Goal: Transaction & Acquisition: Obtain resource

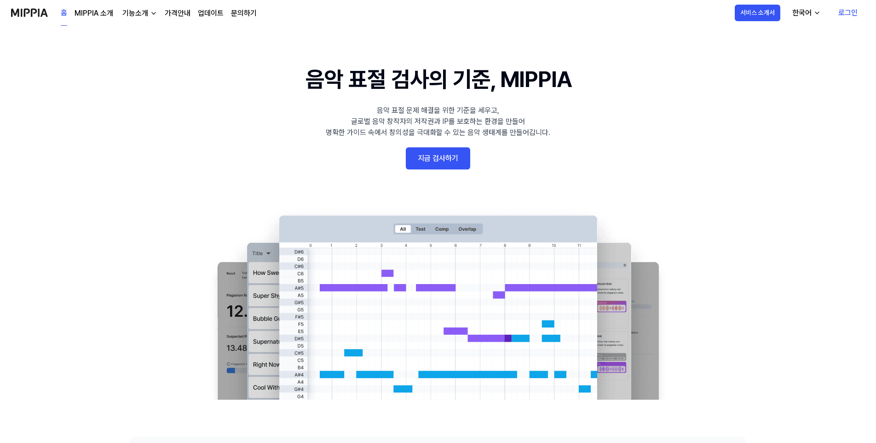
click at [440, 164] on link "지금 검사하기" at bounding box center [438, 158] width 64 height 22
click at [436, 152] on link "지금 검사하기" at bounding box center [438, 158] width 64 height 22
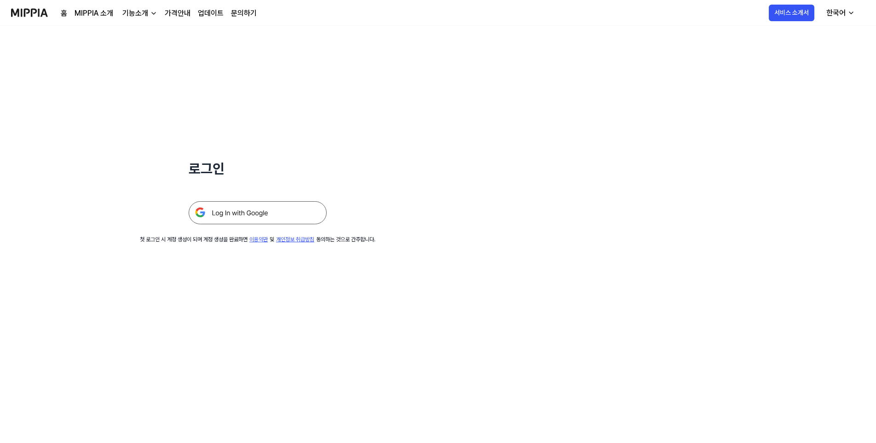
click at [256, 217] on img at bounding box center [258, 212] width 138 height 23
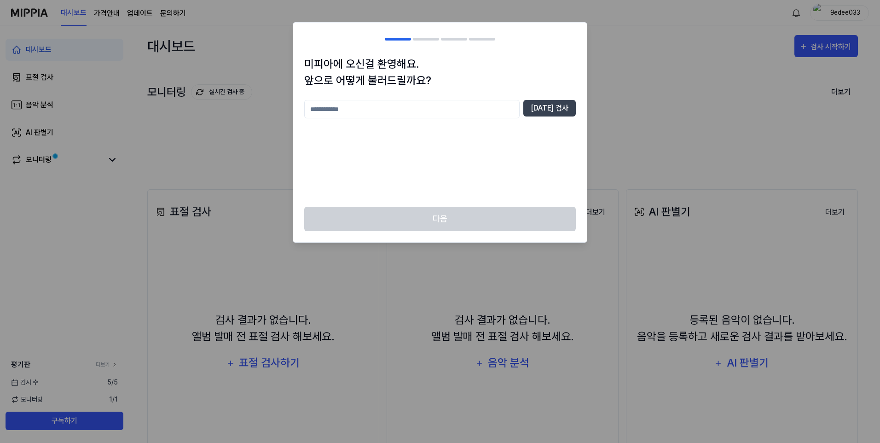
click at [510, 109] on input "text" at bounding box center [411, 109] width 215 height 18
click at [566, 116] on button "중복 검사" at bounding box center [549, 108] width 52 height 17
click at [508, 108] on input "**" at bounding box center [411, 109] width 215 height 18
type input "******"
click at [571, 113] on button "중복 검사" at bounding box center [549, 108] width 52 height 17
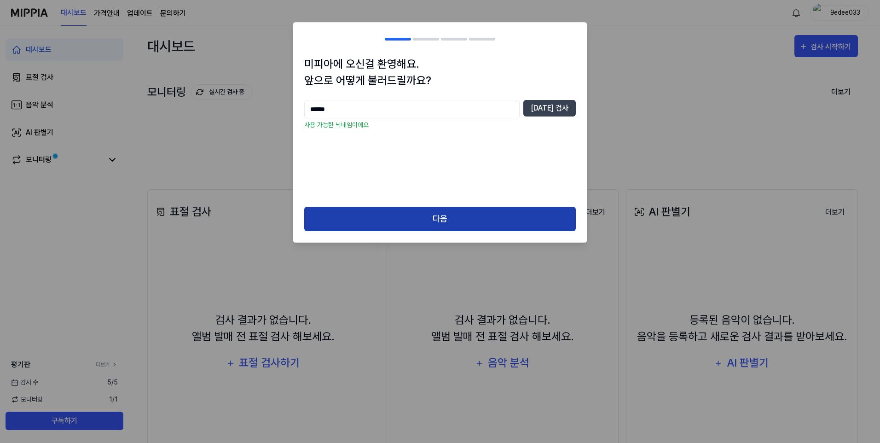
click at [474, 214] on button "다음" at bounding box center [440, 219] width 272 height 24
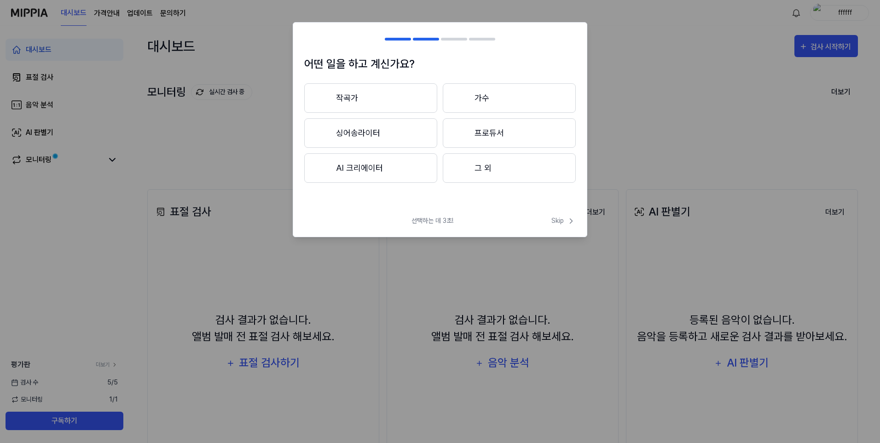
click at [507, 159] on button "그 외" at bounding box center [509, 167] width 133 height 29
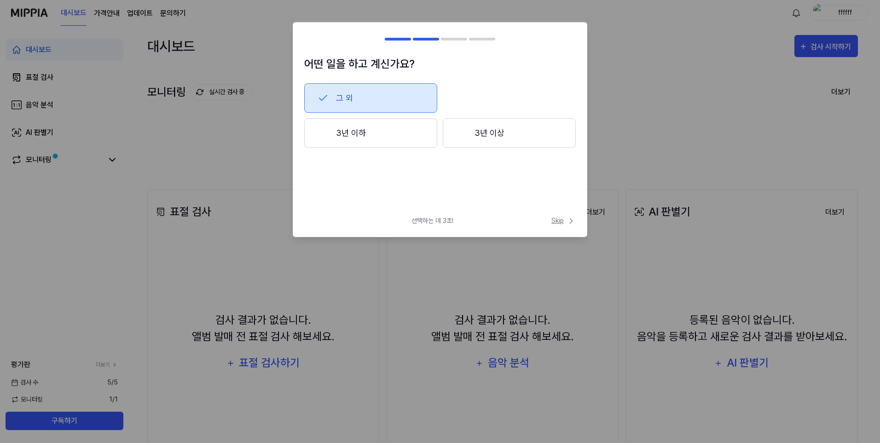
click at [561, 223] on span "Skip" at bounding box center [563, 221] width 24 height 10
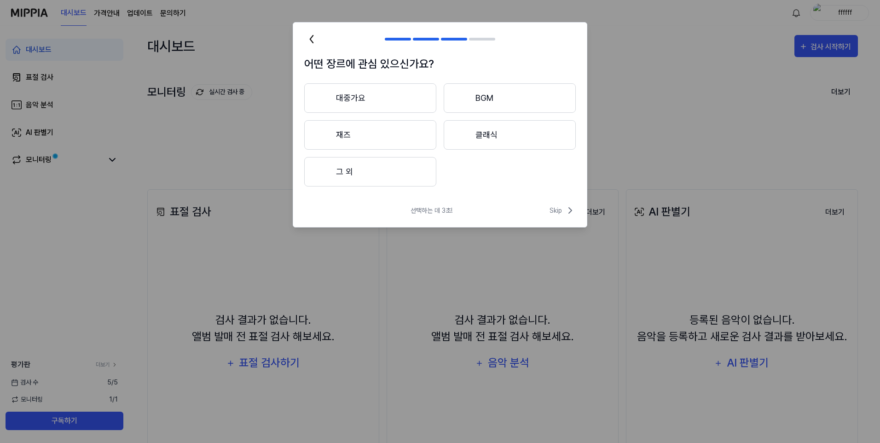
click at [460, 93] on div at bounding box center [462, 98] width 11 height 11
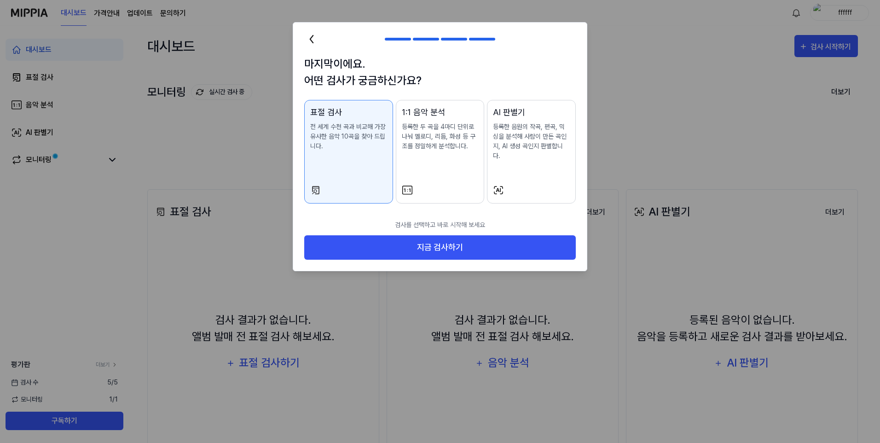
click at [306, 35] on icon at bounding box center [311, 39] width 15 height 15
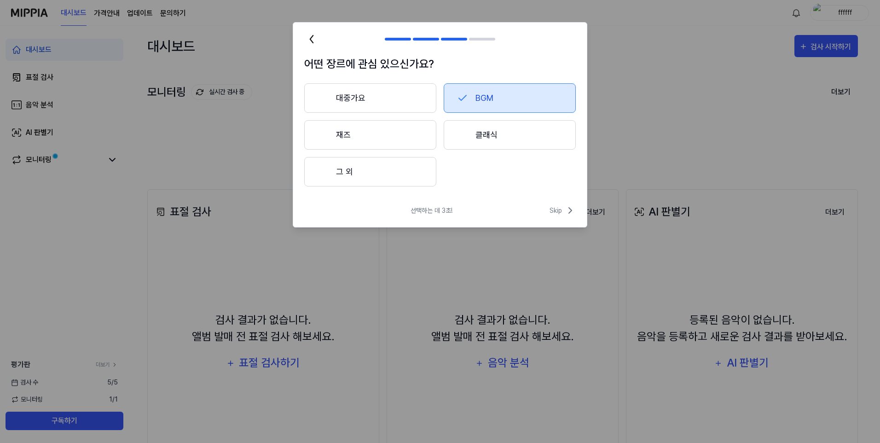
click at [492, 103] on button "BGM" at bounding box center [510, 97] width 132 height 29
click at [391, 100] on button "대중가요" at bounding box center [370, 97] width 132 height 29
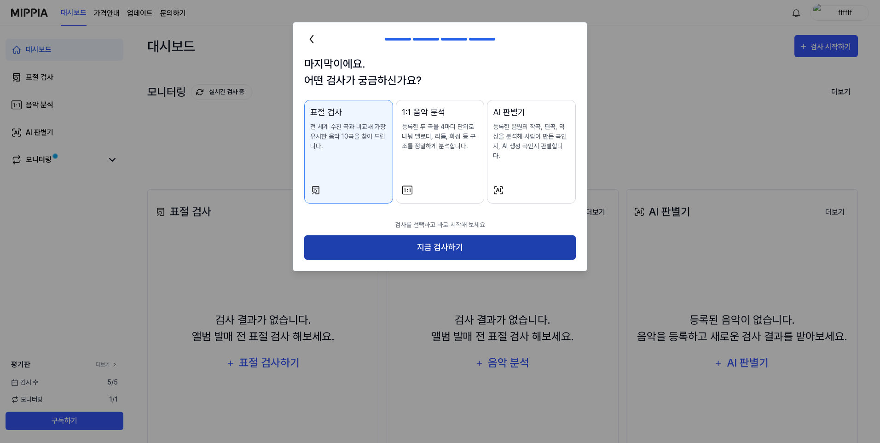
click at [466, 238] on button "지금 검사하기" at bounding box center [440, 247] width 272 height 24
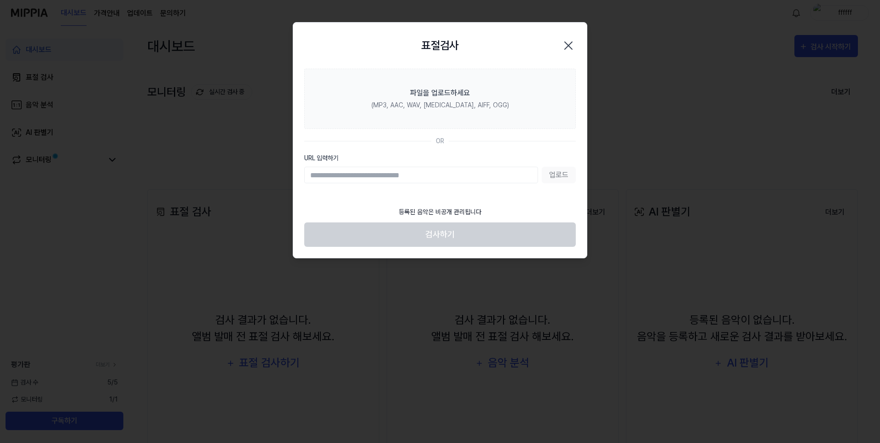
click at [567, 45] on icon "button" at bounding box center [568, 45] width 7 height 7
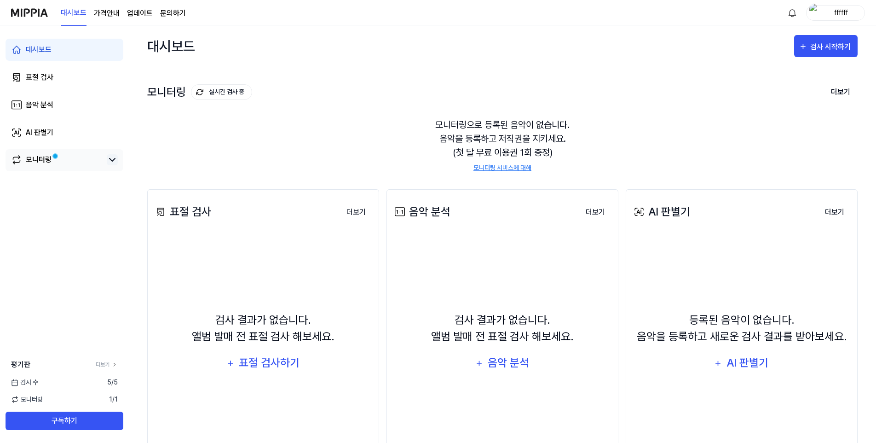
click at [110, 162] on icon at bounding box center [112, 159] width 11 height 11
click at [106, 162] on div "모니터링" at bounding box center [64, 159] width 107 height 11
click at [112, 160] on icon at bounding box center [112, 159] width 11 height 11
click at [68, 129] on link "AI 판별기" at bounding box center [65, 133] width 118 height 22
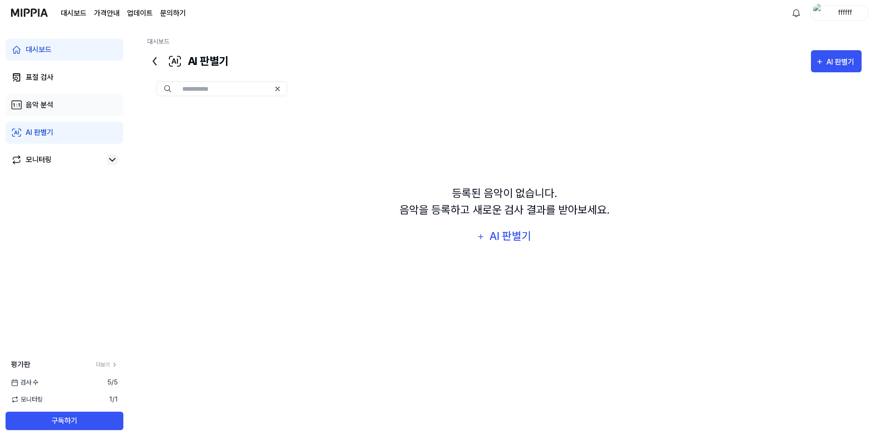
click at [74, 109] on link "음악 분석" at bounding box center [65, 105] width 118 height 22
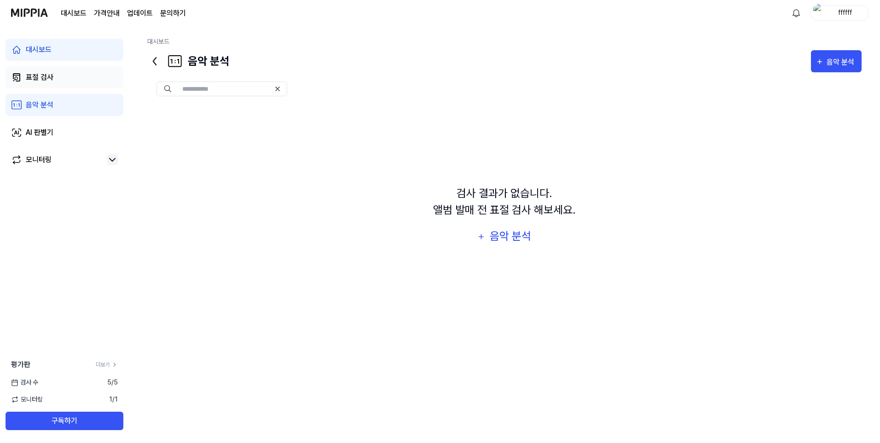
click at [77, 69] on link "표절 검사" at bounding box center [65, 77] width 118 height 22
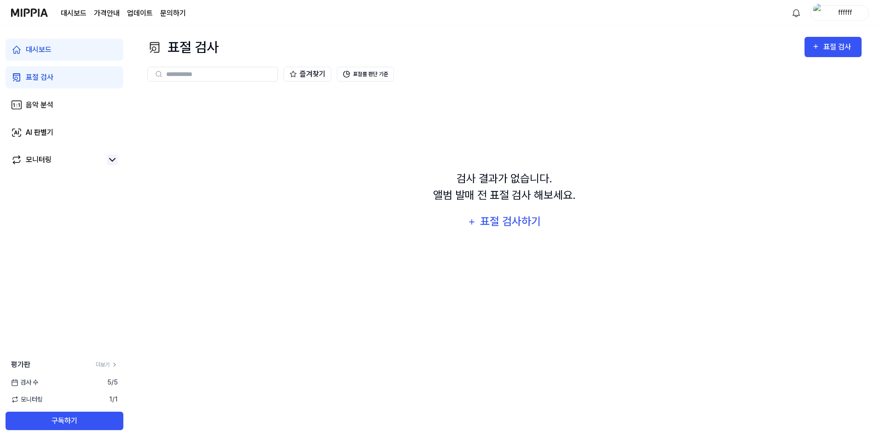
click at [45, 118] on div "대시보드 표절 검사 음악 분석 AI 판별기 모니터링" at bounding box center [64, 105] width 129 height 158
click at [46, 110] on div "음악 분석" at bounding box center [40, 104] width 28 height 11
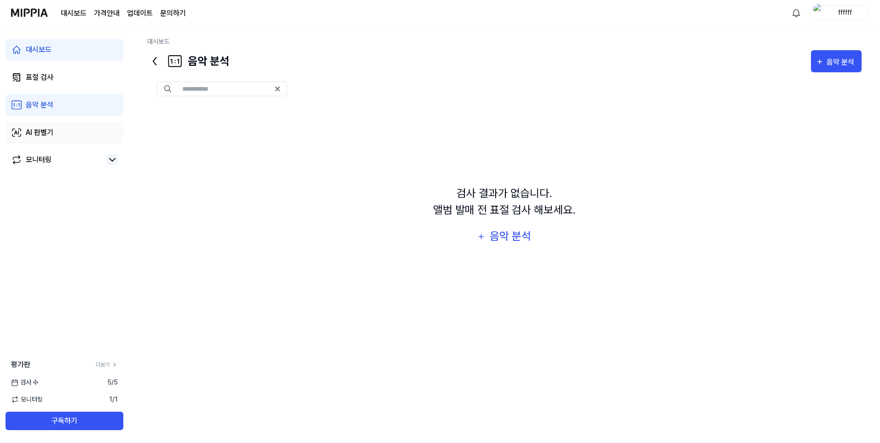
click at [49, 130] on div "AI 판별기" at bounding box center [40, 132] width 28 height 11
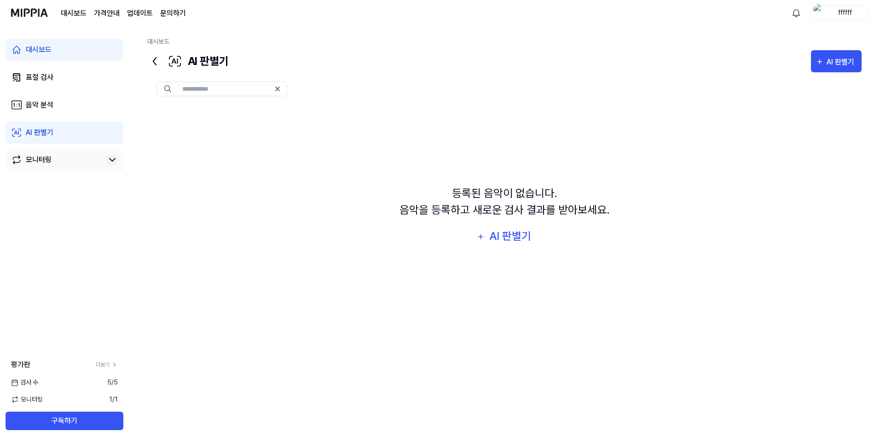
click at [52, 150] on div "모니터링" at bounding box center [65, 160] width 118 height 22
click at [49, 156] on div "모니터링" at bounding box center [39, 159] width 26 height 11
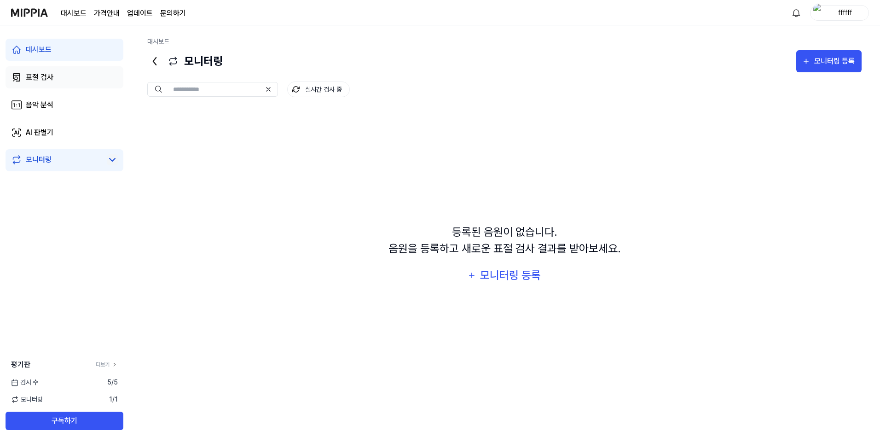
click at [64, 79] on link "표절 검사" at bounding box center [65, 77] width 118 height 22
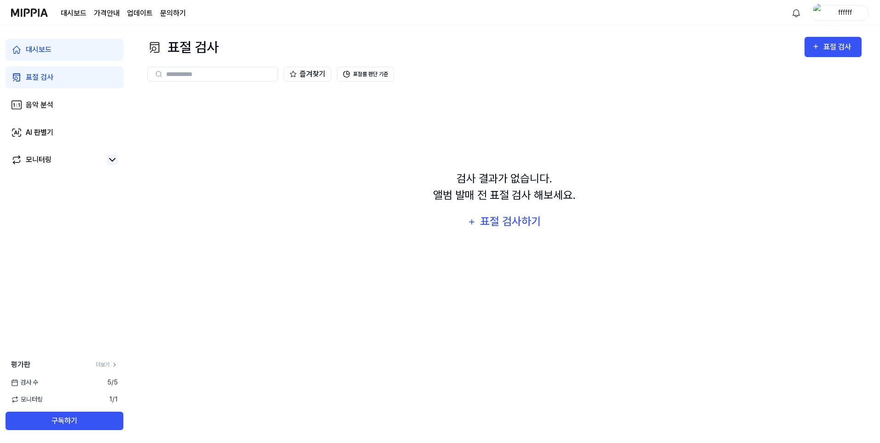
click at [113, 11] on page\) "가격안내" at bounding box center [107, 13] width 26 height 11
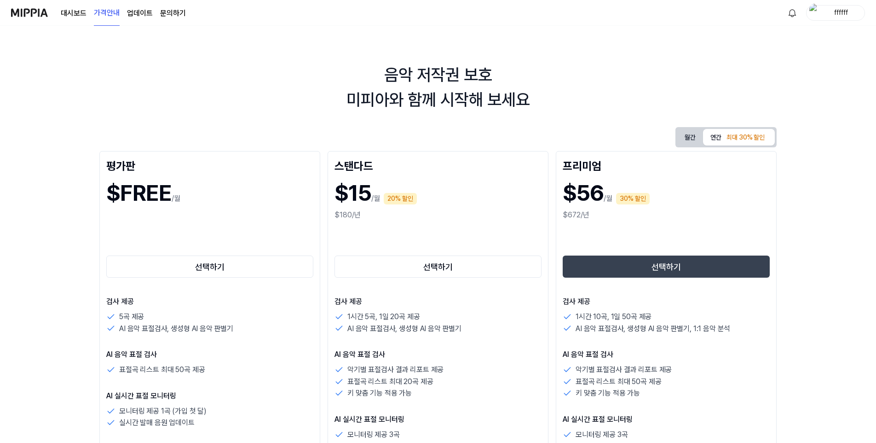
click at [146, 11] on link "업데이트" at bounding box center [140, 13] width 26 height 11
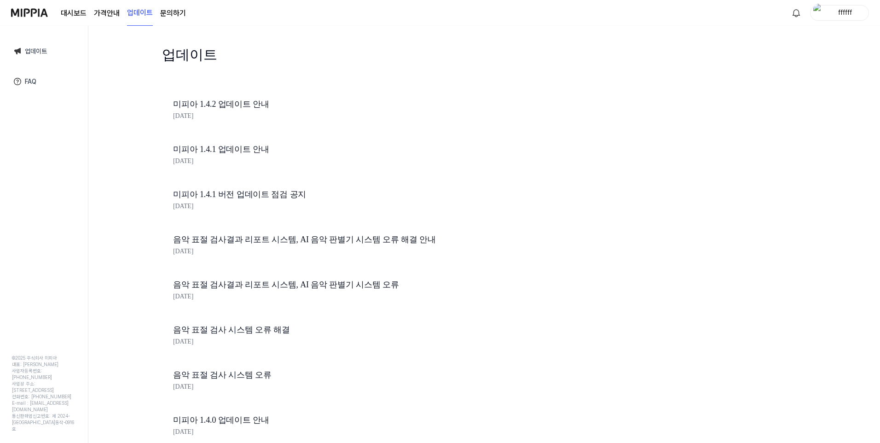
click at [177, 13] on link "문의하기" at bounding box center [173, 13] width 26 height 11
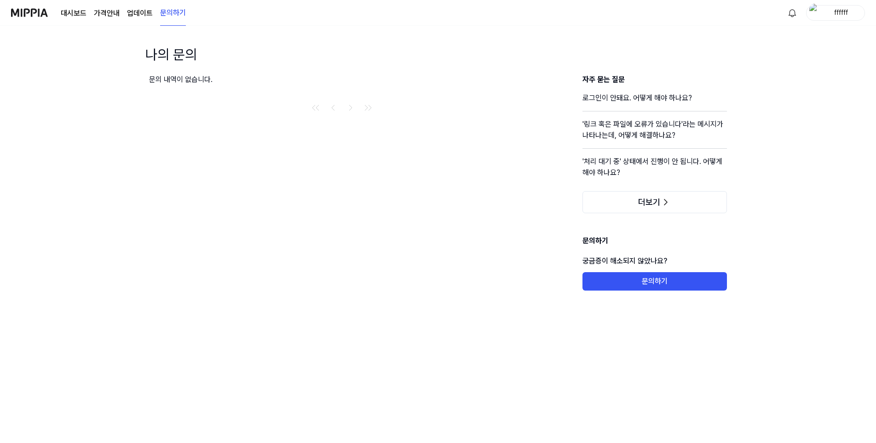
click at [127, 17] on link "업데이트" at bounding box center [140, 13] width 26 height 11
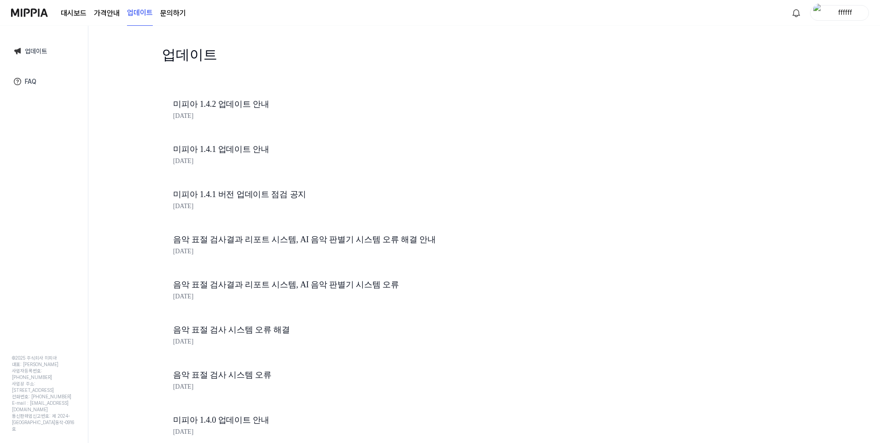
click at [96, 19] on div "대시보드 가격안내 업데이트 문의하기" at bounding box center [123, 12] width 125 height 25
click at [105, 13] on page\) "가격안내" at bounding box center [107, 13] width 26 height 11
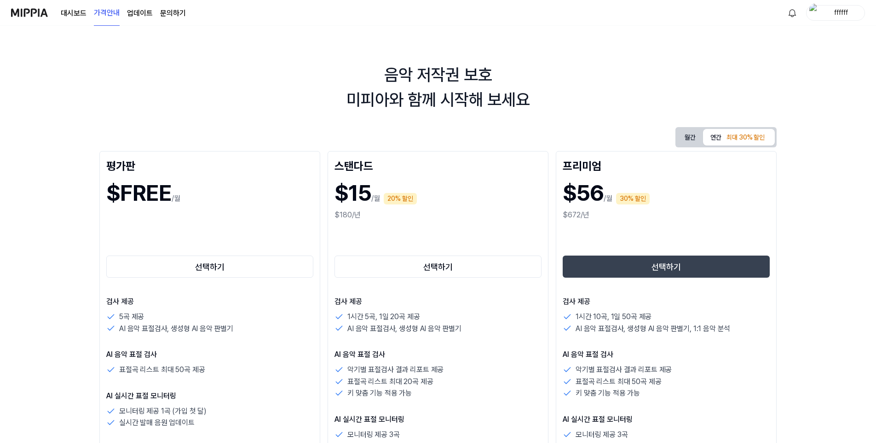
click at [68, 19] on div "대시보드 가격안내 업데이트 문의하기" at bounding box center [123, 12] width 125 height 25
click at [68, 13] on link "대시보드" at bounding box center [74, 13] width 26 height 11
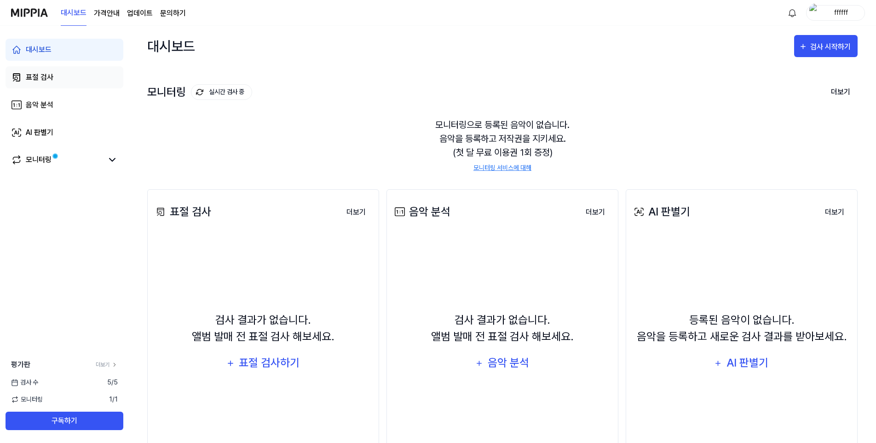
click at [61, 82] on link "표절 검사" at bounding box center [65, 77] width 118 height 22
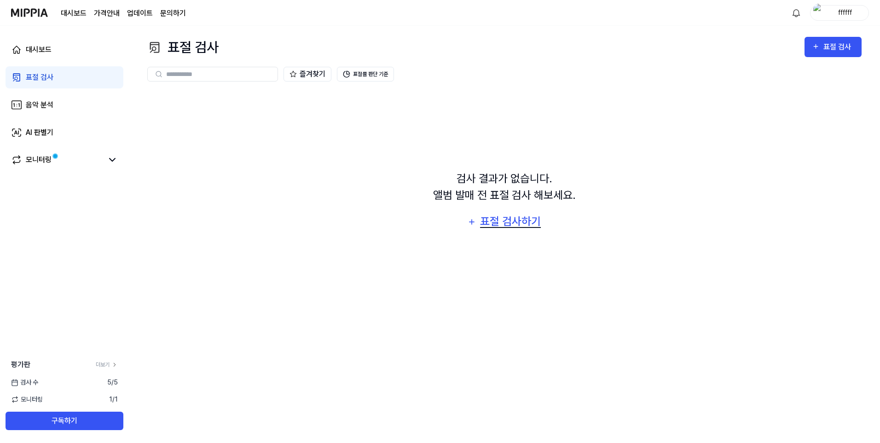
click at [511, 224] on div "표절 검사하기" at bounding box center [510, 221] width 63 height 17
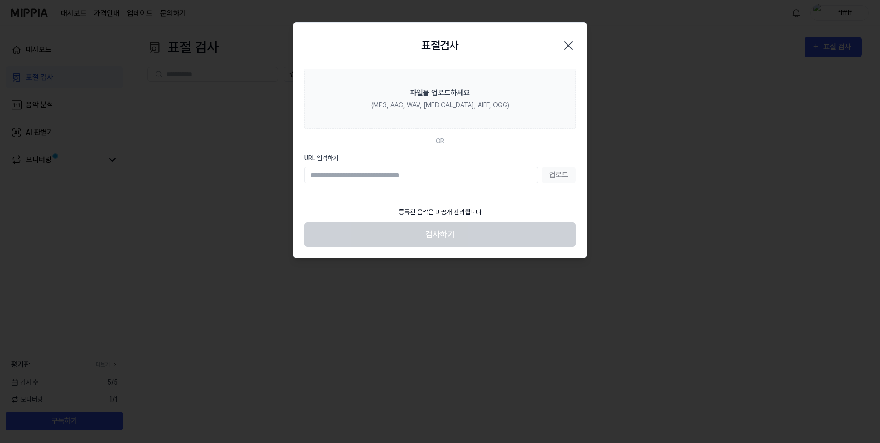
click at [384, 175] on input "URL 입력하기" at bounding box center [421, 175] width 234 height 17
paste input "**********"
type input "**********"
click at [569, 179] on button "업로드" at bounding box center [559, 175] width 34 height 17
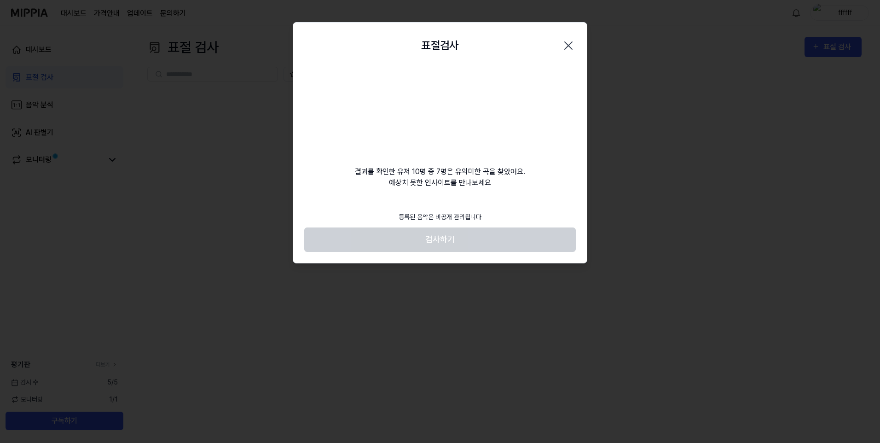
click at [442, 243] on footer "등록된 음악은 비공개 관리됩니다 검사하기" at bounding box center [440, 229] width 272 height 45
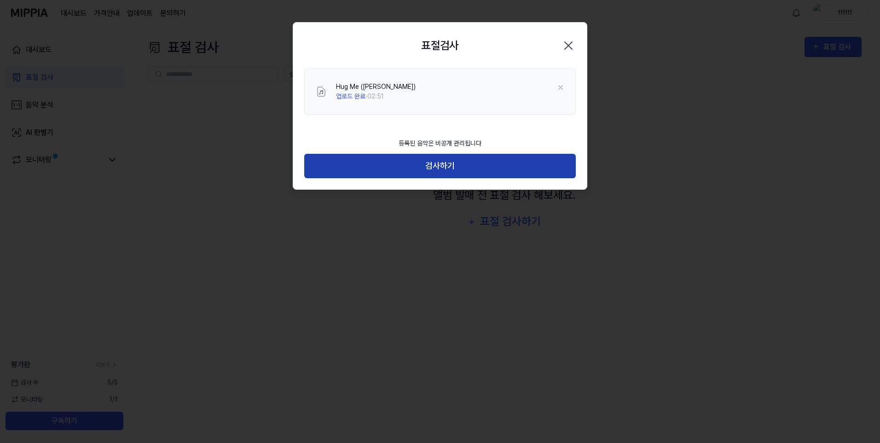
click at [445, 162] on button "검사하기" at bounding box center [440, 166] width 272 height 24
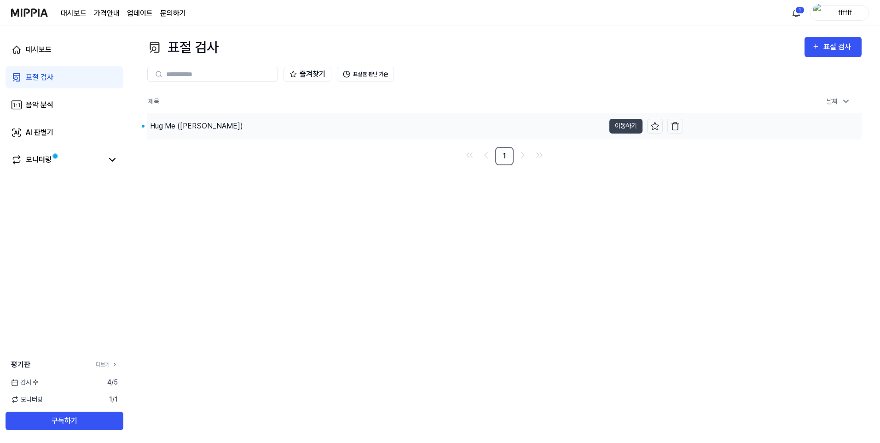
click at [193, 123] on div "Hug Me (Feat. SO HYUN)" at bounding box center [196, 126] width 93 height 11
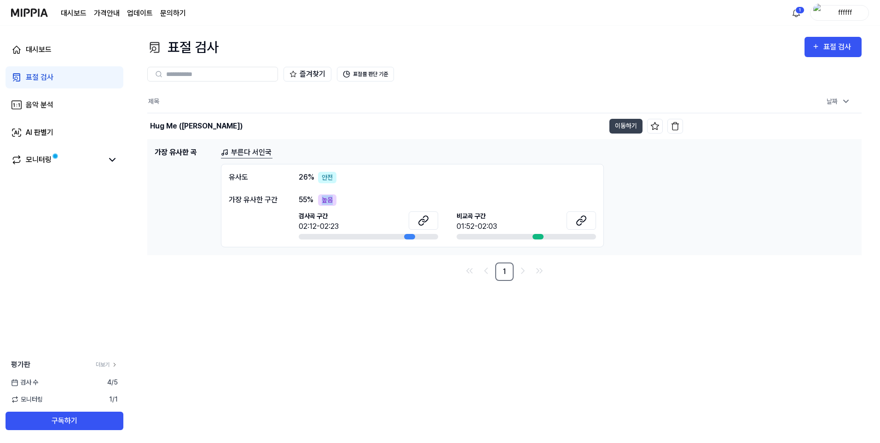
drag, startPoint x: 344, startPoint y: 200, endPoint x: 324, endPoint y: 199, distance: 20.3
click at [324, 199] on div "55 % 높음" at bounding box center [447, 200] width 297 height 12
drag, startPoint x: 324, startPoint y: 199, endPoint x: 333, endPoint y: 199, distance: 9.2
click at [333, 199] on div "높음" at bounding box center [327, 200] width 18 height 12
click at [421, 220] on icon at bounding box center [422, 222] width 6 height 6
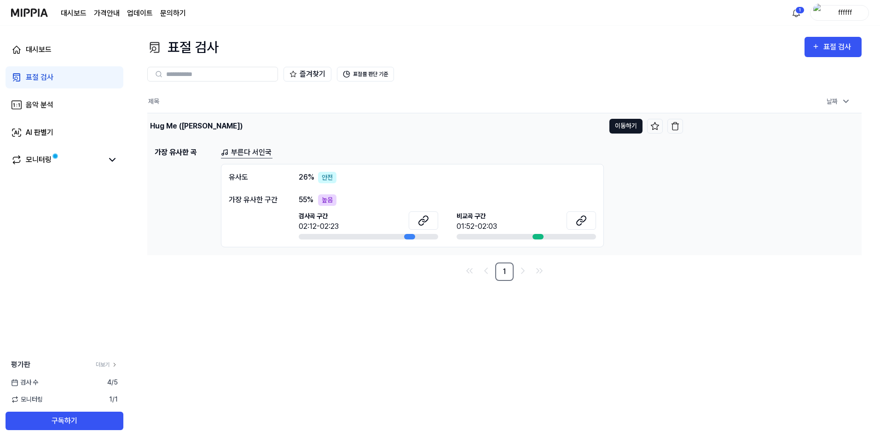
click at [623, 127] on button "이동하기" at bounding box center [625, 126] width 33 height 15
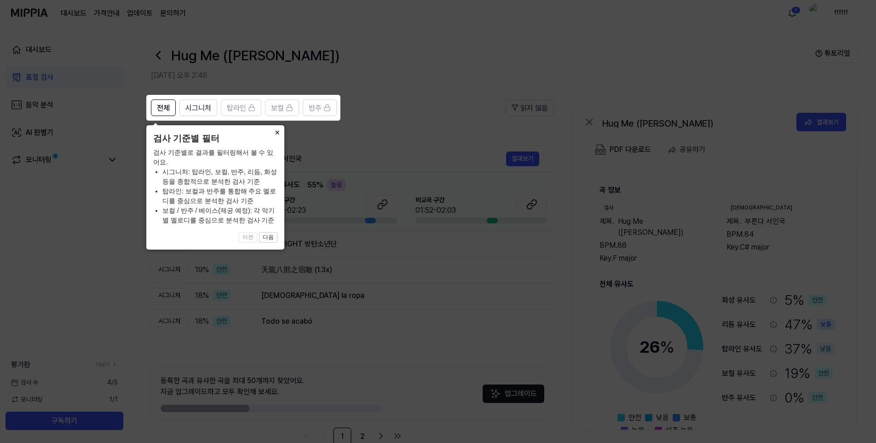
click at [274, 132] on button "×" at bounding box center [277, 131] width 15 height 13
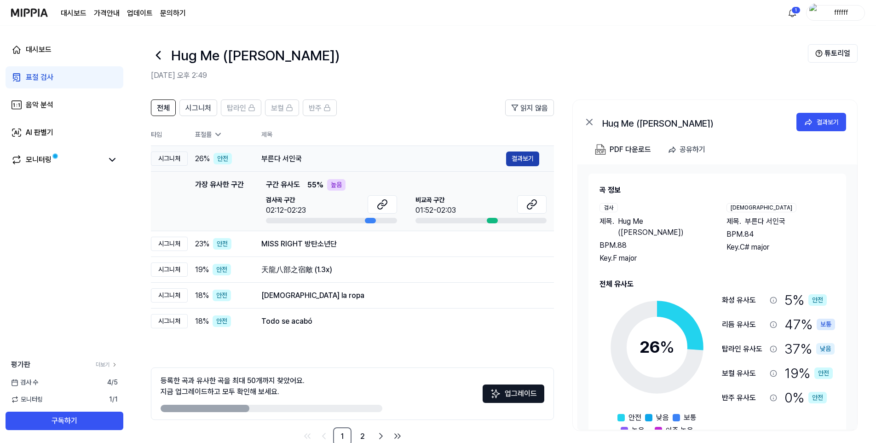
click at [529, 158] on button "결과보기" at bounding box center [522, 158] width 33 height 15
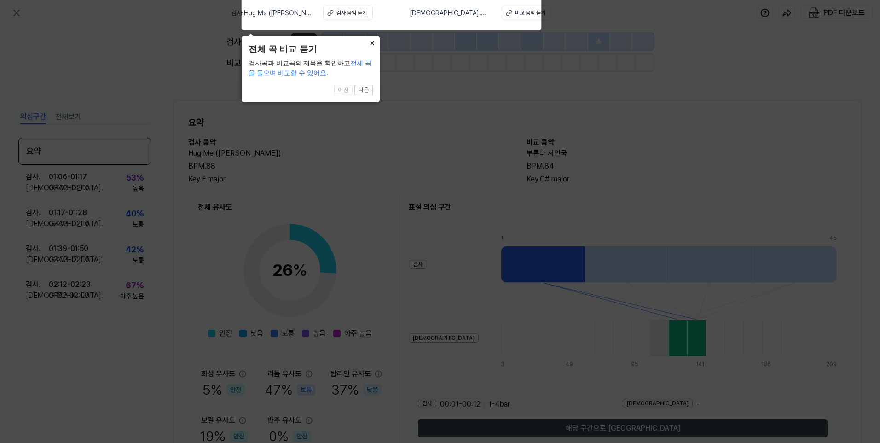
click at [374, 39] on button "×" at bounding box center [372, 42] width 15 height 13
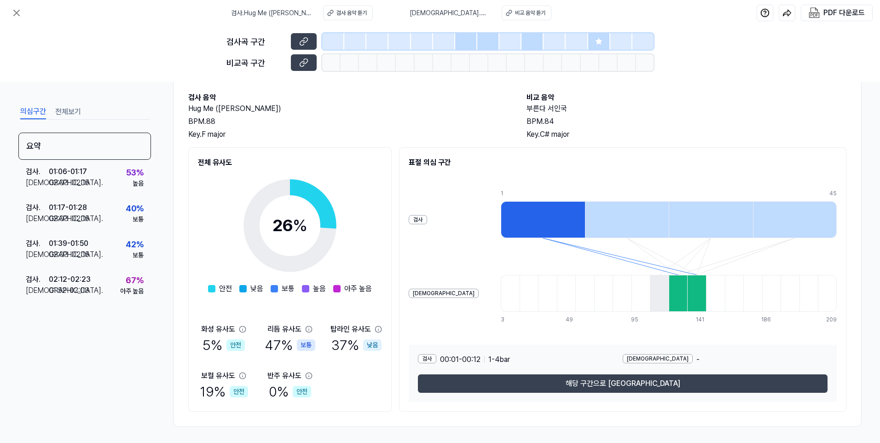
scroll to position [47, 0]
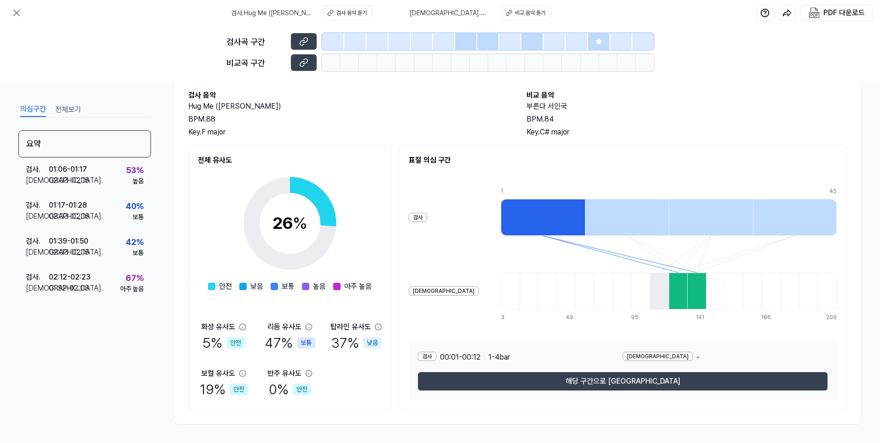
click at [241, 324] on icon at bounding box center [242, 326] width 7 height 7
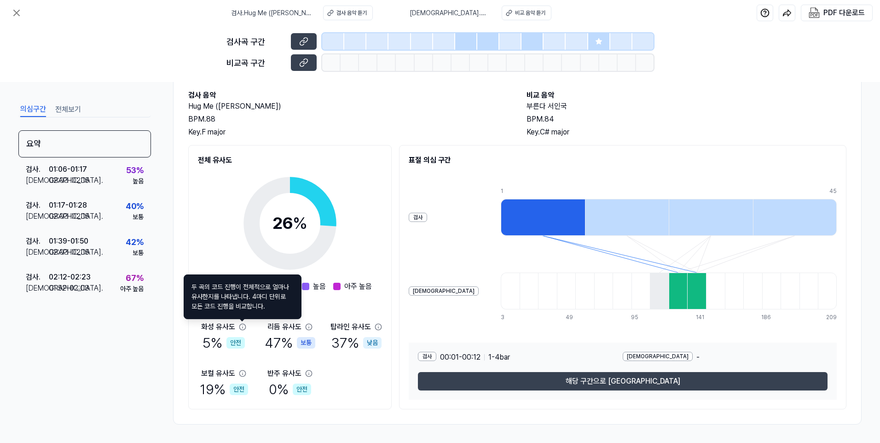
click at [243, 326] on icon at bounding box center [242, 326] width 7 height 7
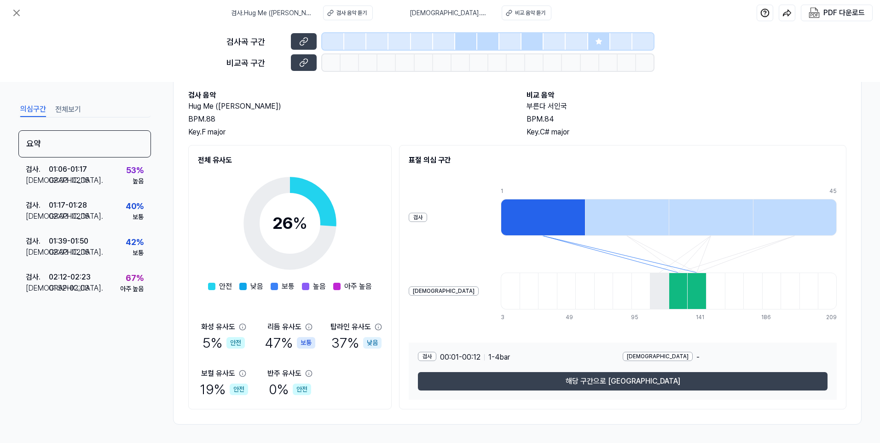
click at [309, 327] on icon at bounding box center [309, 327] width 6 height 6
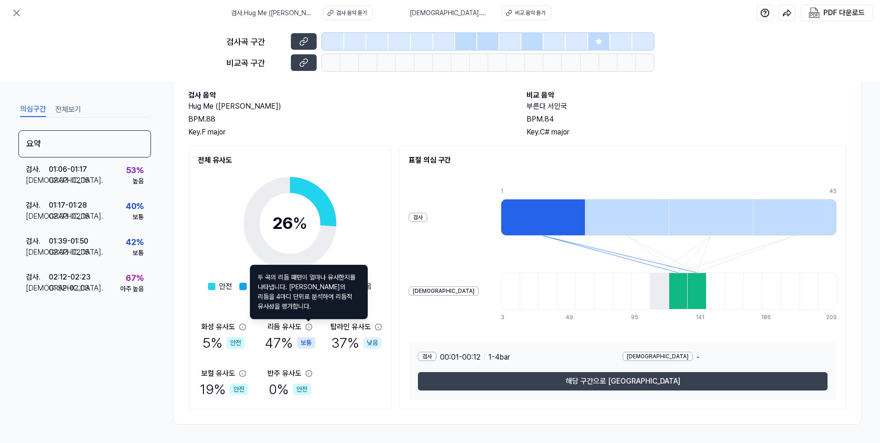
click at [309, 326] on icon at bounding box center [308, 326] width 7 height 7
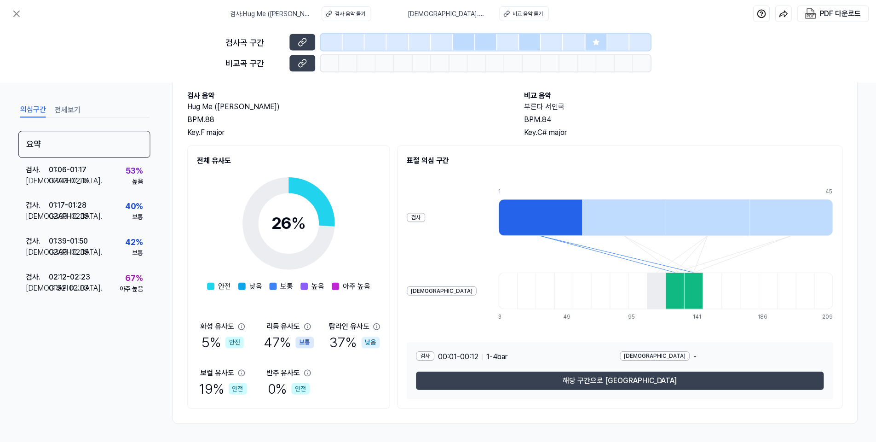
scroll to position [0, 0]
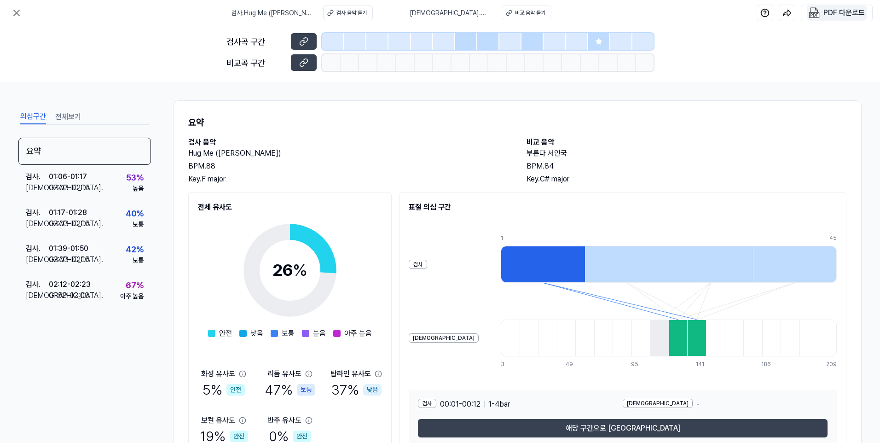
click at [853, 16] on div "PDF 다운로드" at bounding box center [843, 13] width 41 height 12
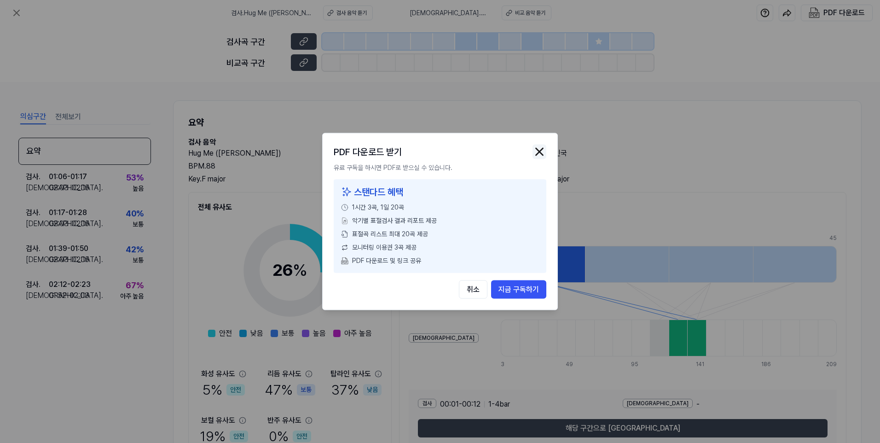
click at [543, 149] on img "button" at bounding box center [540, 152] width 14 height 14
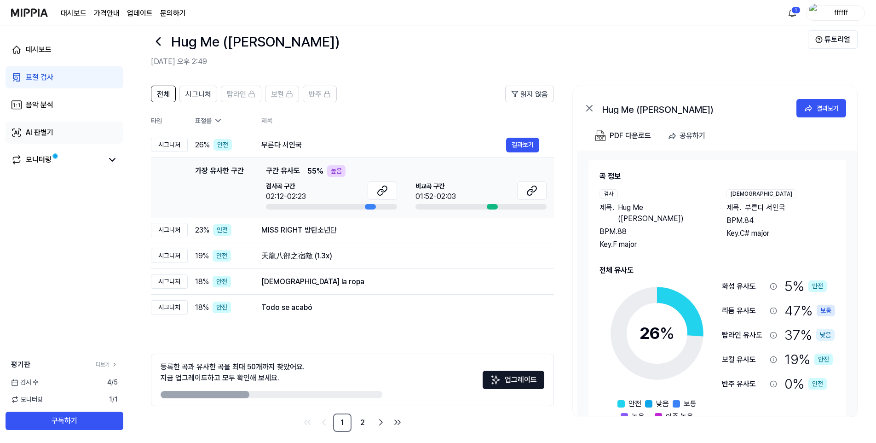
scroll to position [21, 0]
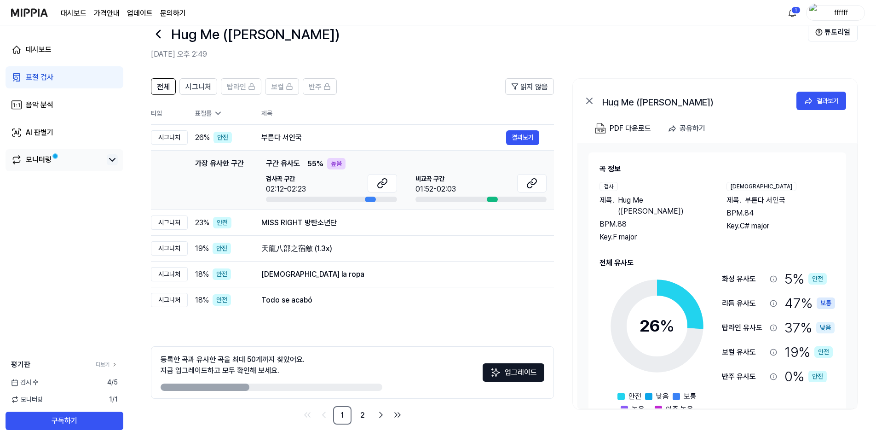
click at [110, 160] on icon at bounding box center [112, 159] width 11 height 11
click at [113, 162] on icon at bounding box center [112, 159] width 11 height 11
click at [65, 136] on link "AI 판별기" at bounding box center [65, 133] width 118 height 22
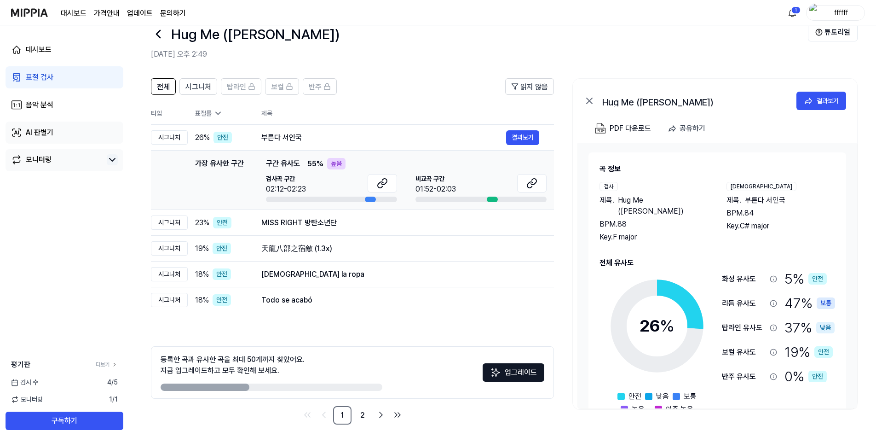
scroll to position [0, 0]
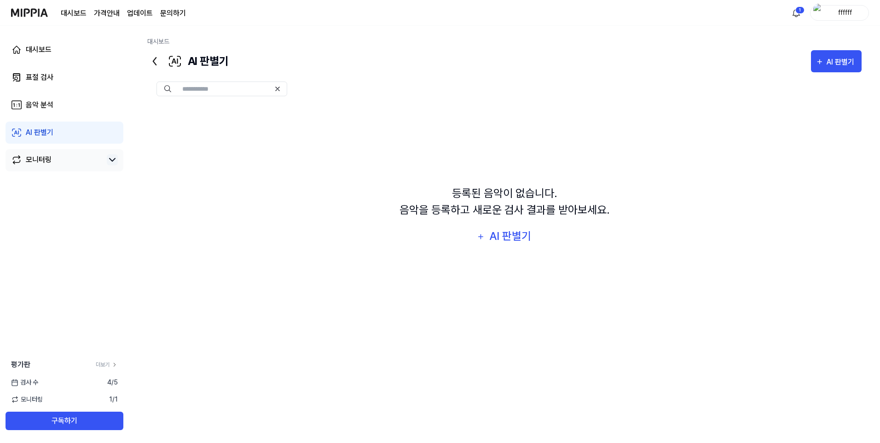
click at [75, 91] on div "대시보드 표절 검사 음악 분석 AI 판별기 모니터링" at bounding box center [64, 105] width 129 height 158
click at [83, 86] on link "표절 검사" at bounding box center [65, 77] width 118 height 22
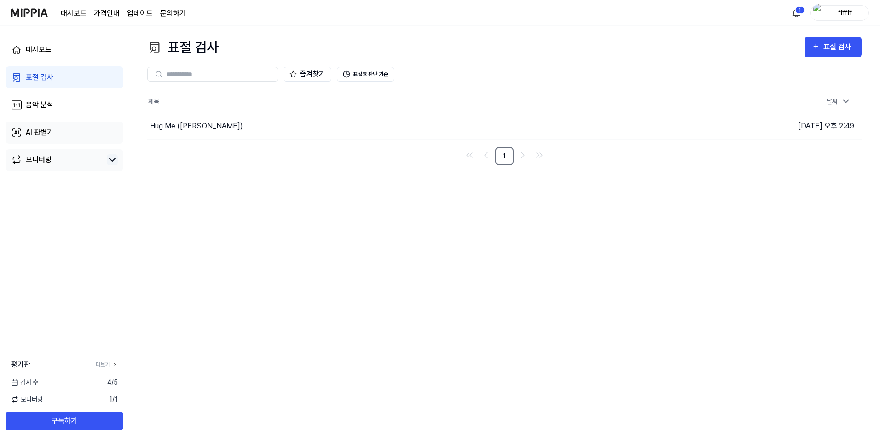
click at [44, 132] on div "AI 판별기" at bounding box center [40, 132] width 28 height 11
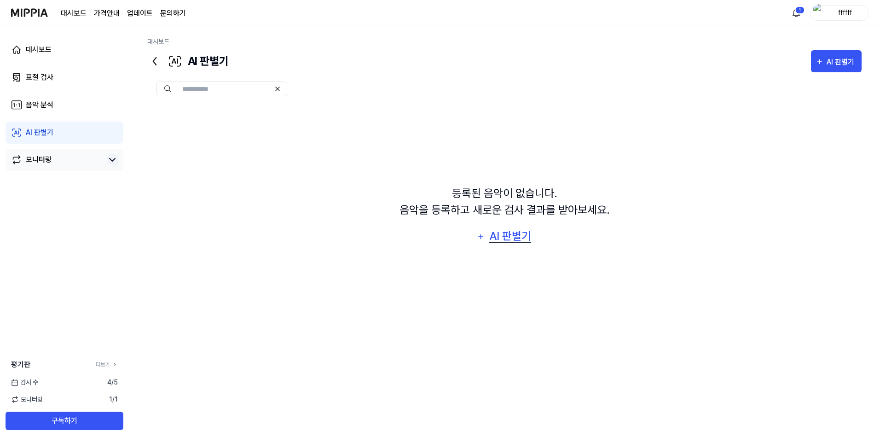
click at [503, 230] on div "AI 판별기" at bounding box center [510, 235] width 44 height 17
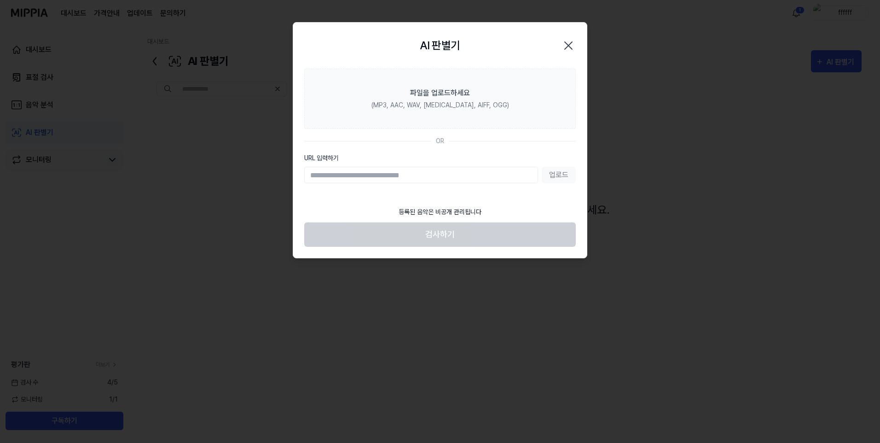
click at [571, 45] on icon "button" at bounding box center [568, 45] width 15 height 15
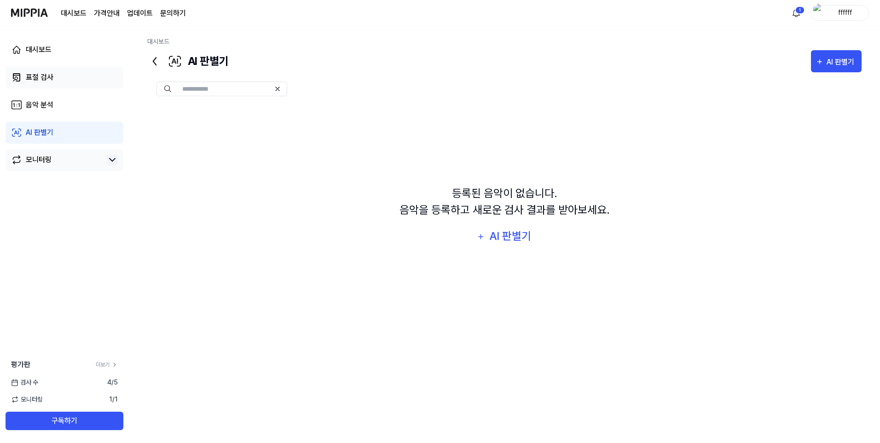
click at [76, 84] on link "표절 검사" at bounding box center [65, 77] width 118 height 22
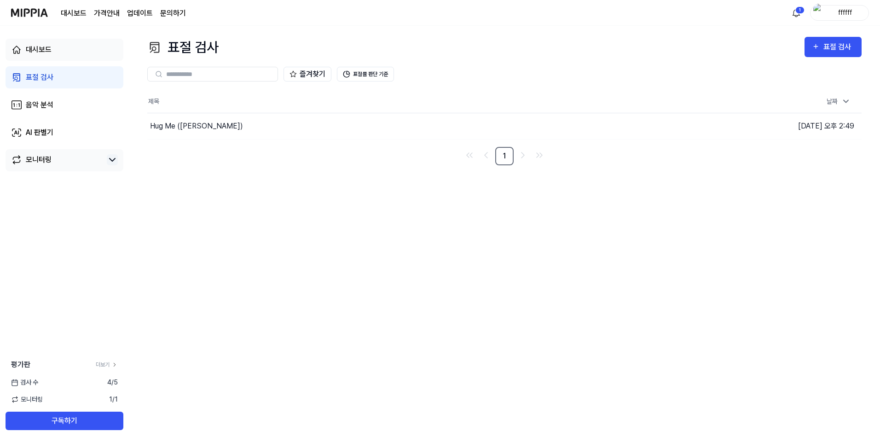
click at [73, 59] on link "대시보드" at bounding box center [65, 50] width 118 height 22
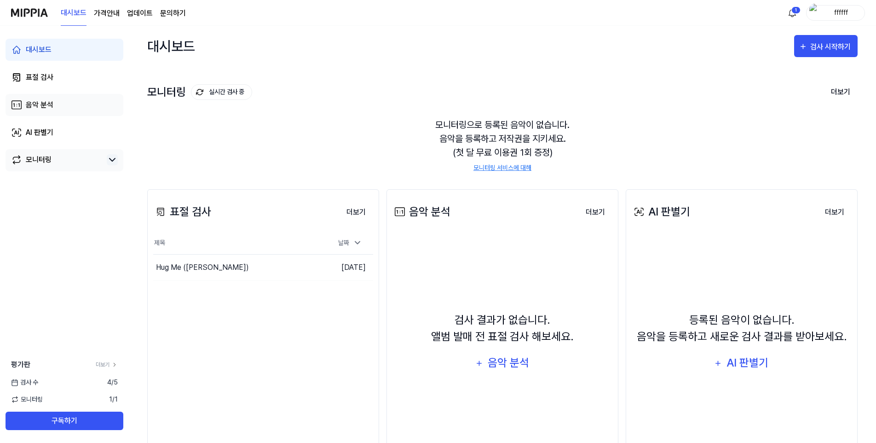
click at [64, 107] on link "음악 분석" at bounding box center [65, 105] width 118 height 22
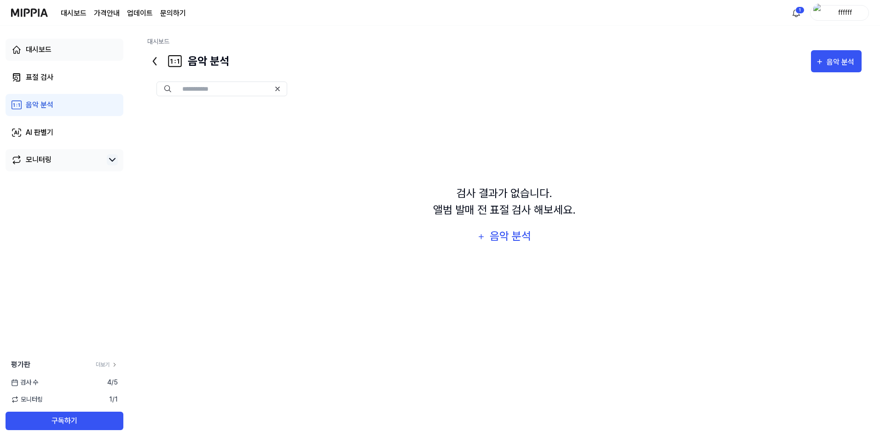
click at [49, 45] on link "대시보드" at bounding box center [65, 50] width 118 height 22
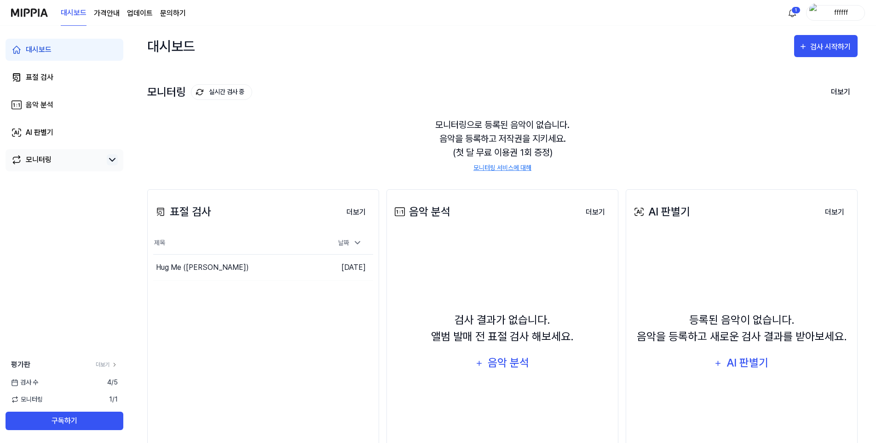
click at [111, 16] on page\) "가격안내" at bounding box center [107, 13] width 26 height 11
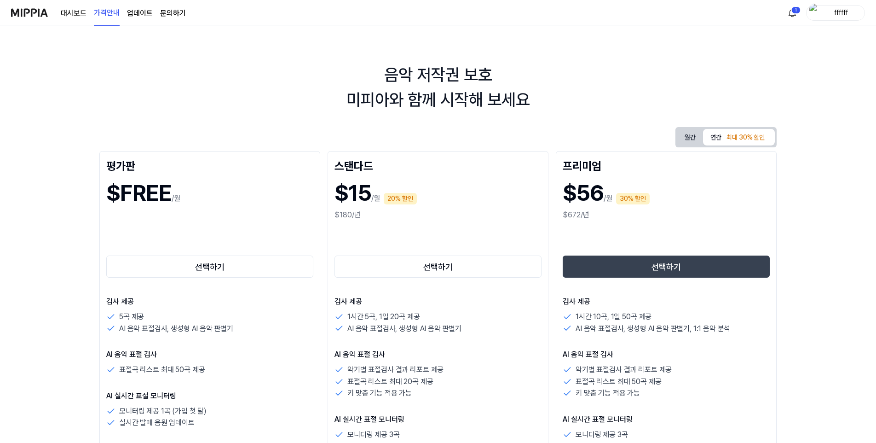
click at [73, 14] on link "대시보드" at bounding box center [74, 13] width 26 height 11
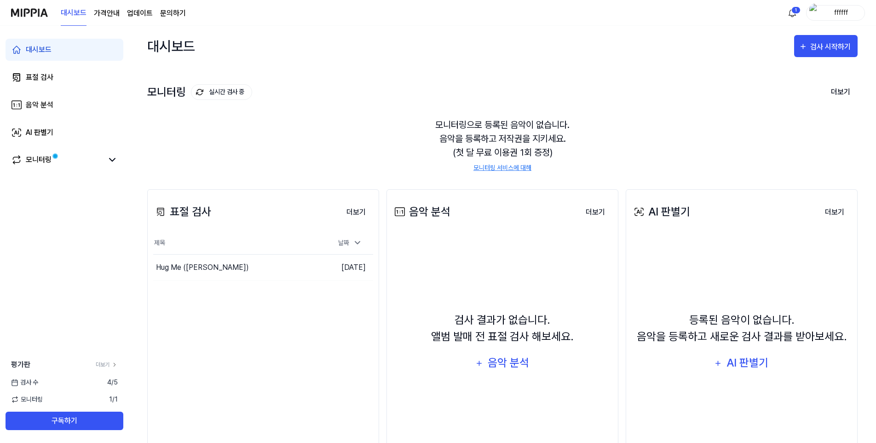
click at [98, 20] on div "대시보드 가격안내 업데이트 문의하기" at bounding box center [123, 12] width 125 height 25
click at [103, 16] on page\) "가격안내" at bounding box center [107, 13] width 26 height 11
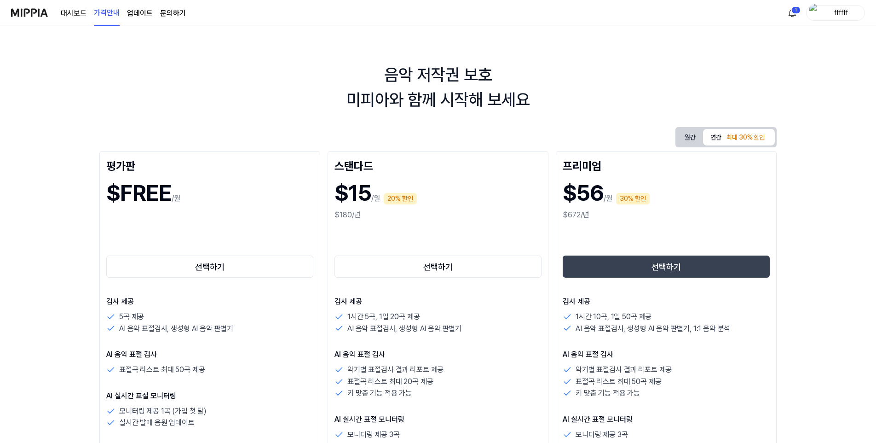
click at [68, 11] on link "대시보드" at bounding box center [74, 13] width 26 height 11
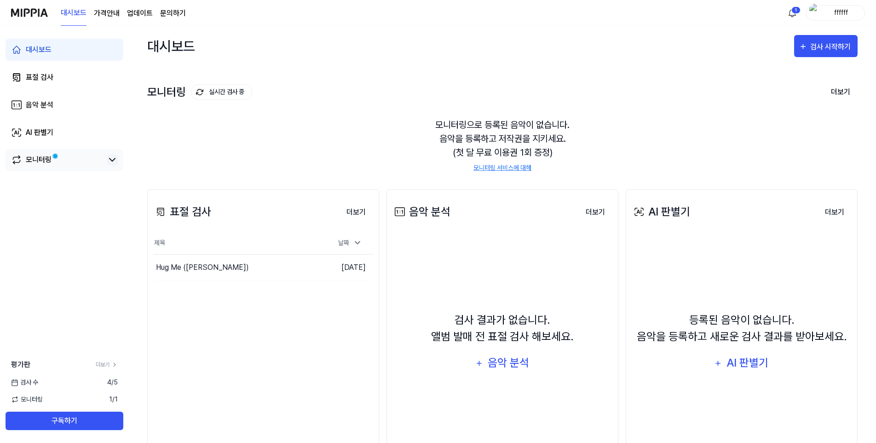
click at [114, 156] on icon at bounding box center [112, 159] width 11 height 11
click at [67, 160] on link "모니터링" at bounding box center [57, 159] width 92 height 11
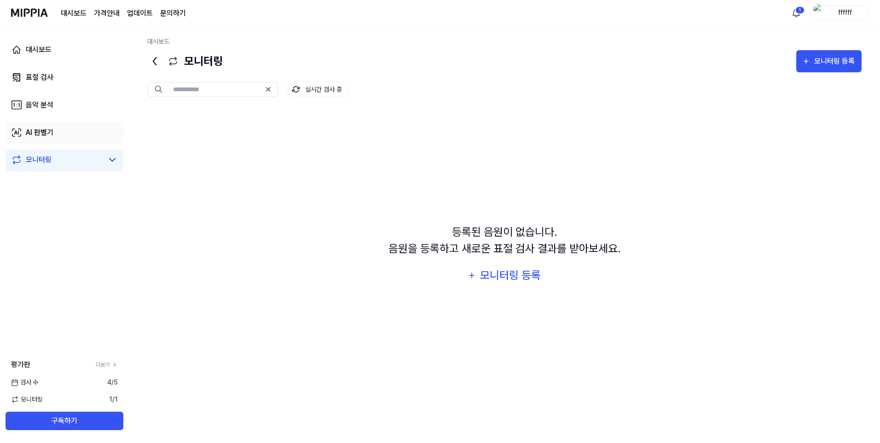
click at [56, 133] on link "AI 판별기" at bounding box center [65, 133] width 118 height 22
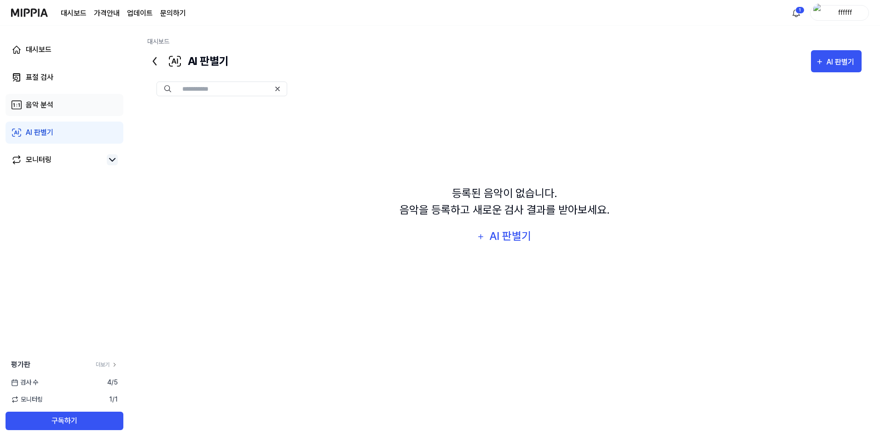
click at [62, 105] on link "음악 분석" at bounding box center [65, 105] width 118 height 22
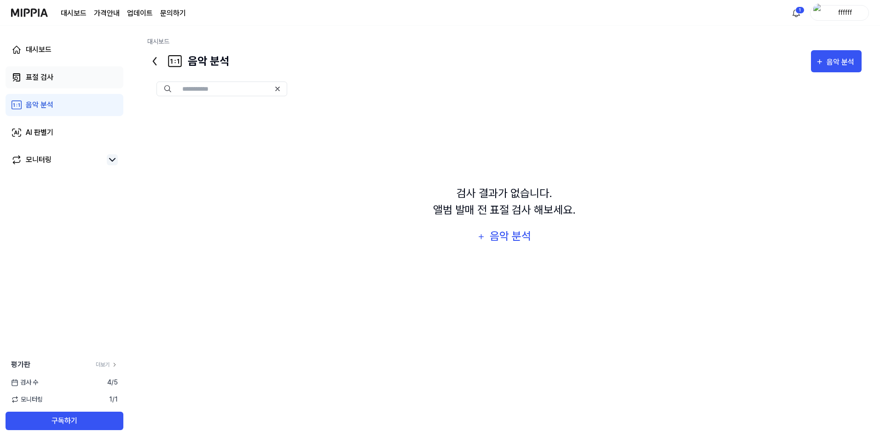
click at [73, 87] on link "표절 검사" at bounding box center [65, 77] width 118 height 22
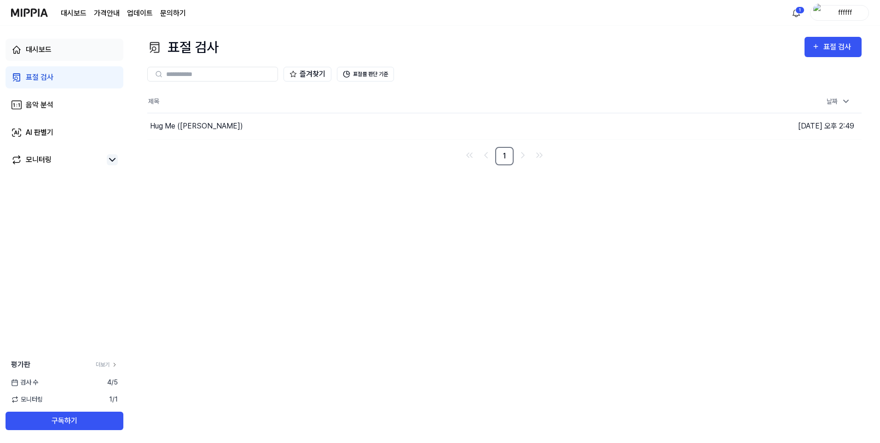
click at [75, 57] on link "대시보드" at bounding box center [65, 50] width 118 height 22
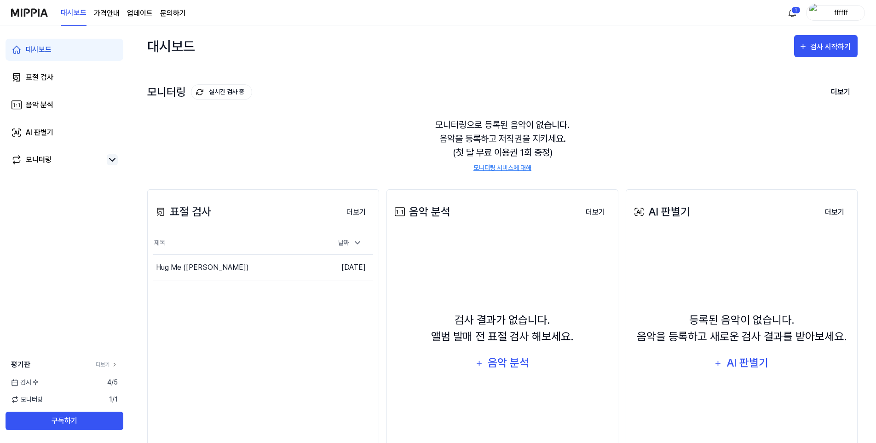
click at [112, 17] on page\) "가격안내" at bounding box center [107, 13] width 26 height 11
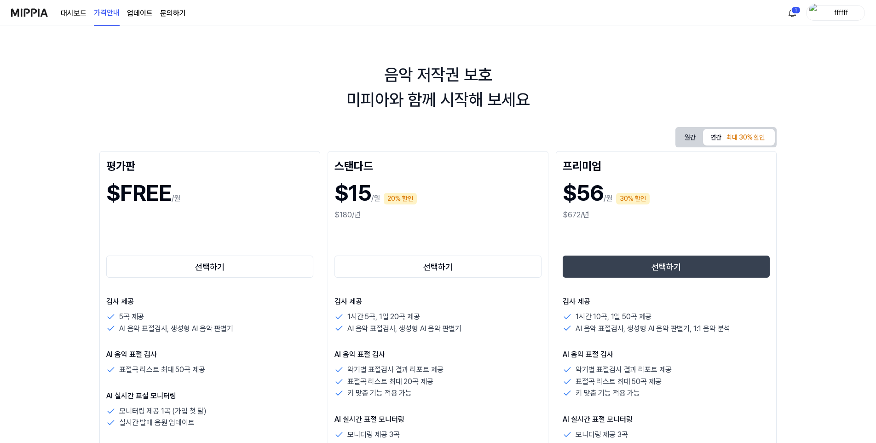
click at [140, 13] on link "업데이트" at bounding box center [140, 13] width 26 height 11
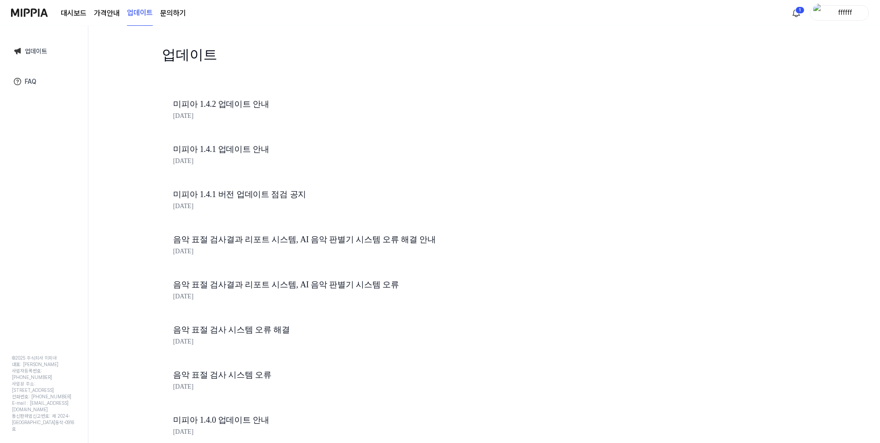
click at [75, 21] on div "대시보드 가격안내 업데이트 문의하기" at bounding box center [123, 12] width 125 height 25
click at [77, 14] on link "대시보드" at bounding box center [74, 13] width 26 height 11
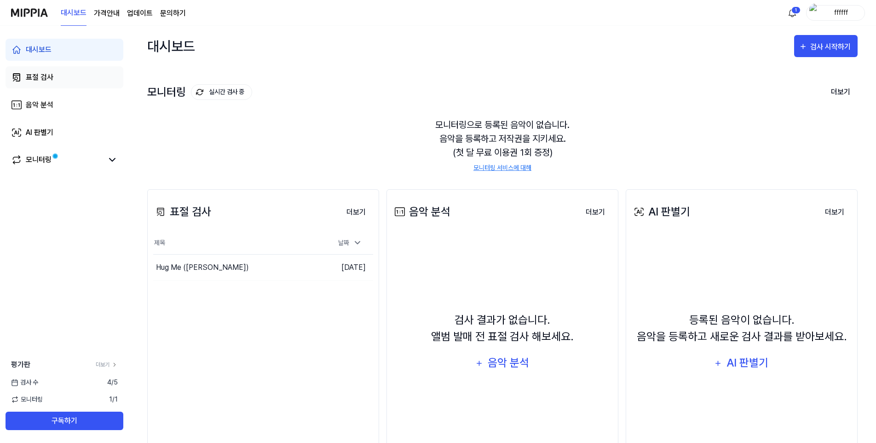
click at [79, 74] on link "표절 검사" at bounding box center [65, 77] width 118 height 22
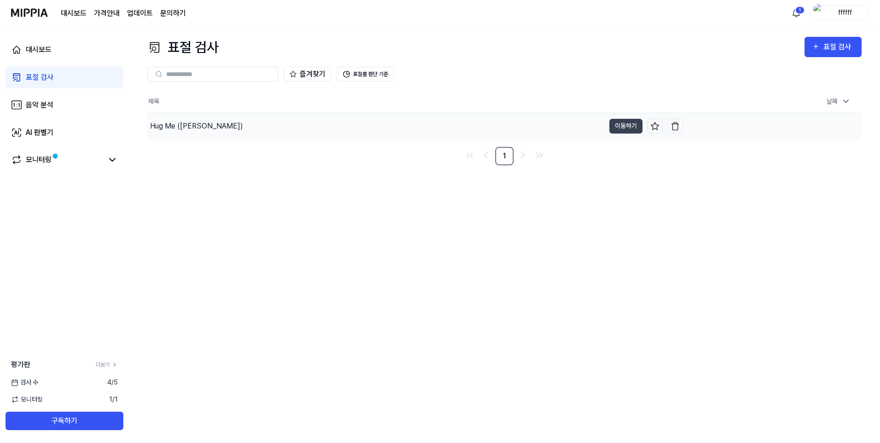
click at [211, 122] on div "Hug Me (Feat. SO HYUN)" at bounding box center [196, 126] width 93 height 11
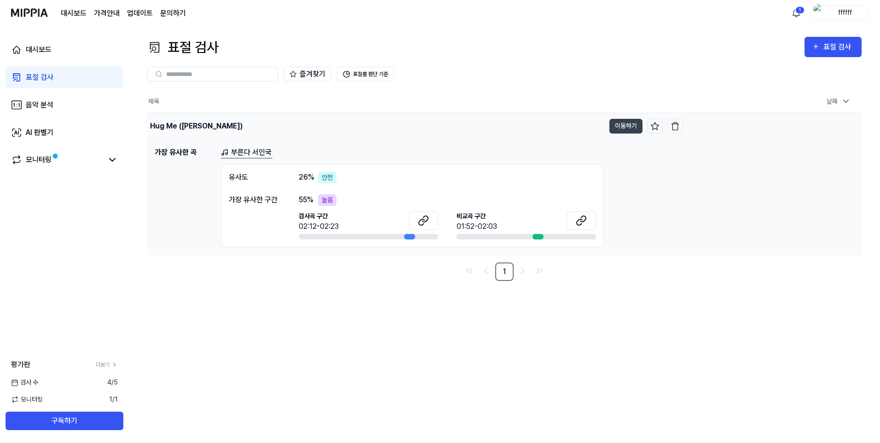
click at [633, 118] on td "Hug Me (Feat. SO HYUN) 이동하기" at bounding box center [415, 126] width 536 height 26
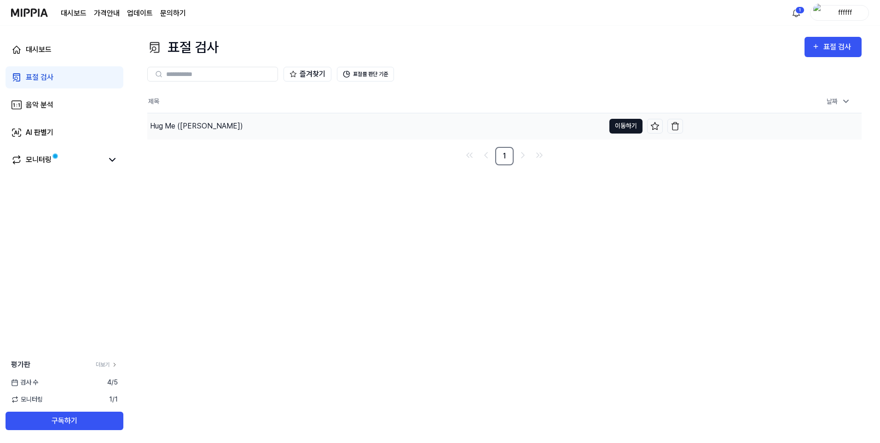
click at [626, 123] on button "이동하기" at bounding box center [625, 126] width 33 height 15
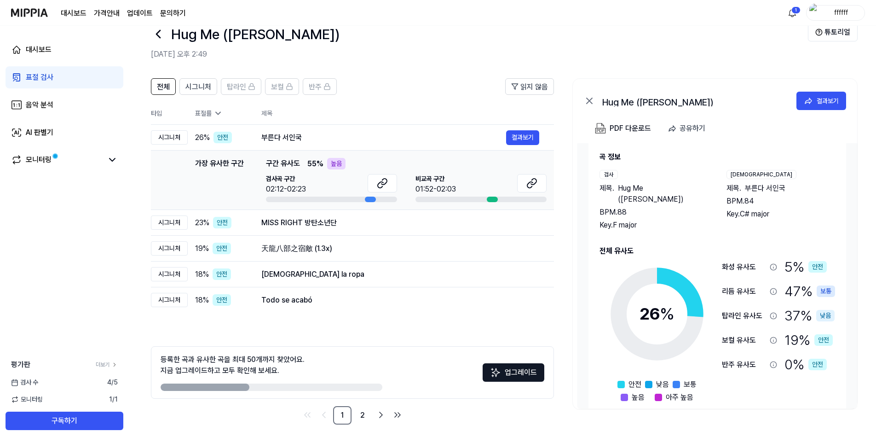
scroll to position [16, 0]
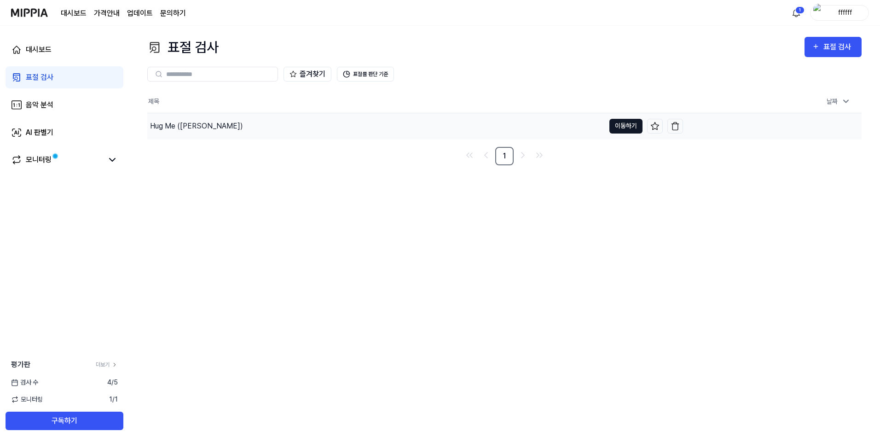
click at [625, 124] on button "이동하기" at bounding box center [625, 126] width 33 height 15
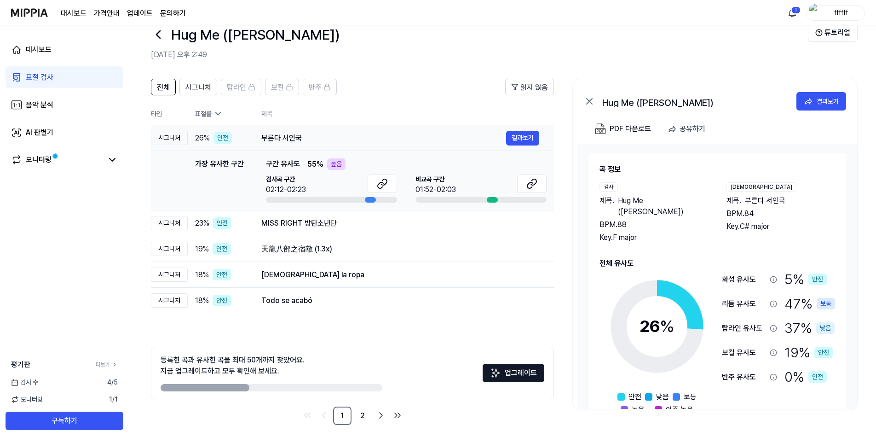
scroll to position [21, 0]
click at [770, 275] on icon at bounding box center [773, 278] width 7 height 7
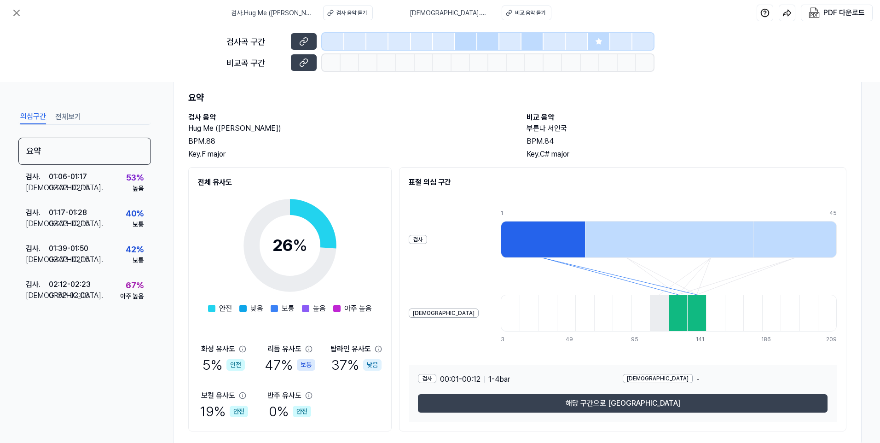
scroll to position [47, 0]
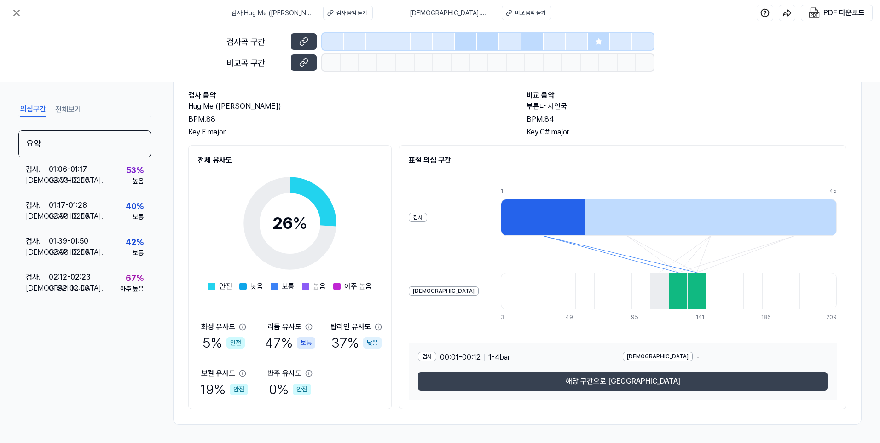
click at [311, 372] on icon at bounding box center [309, 373] width 6 height 6
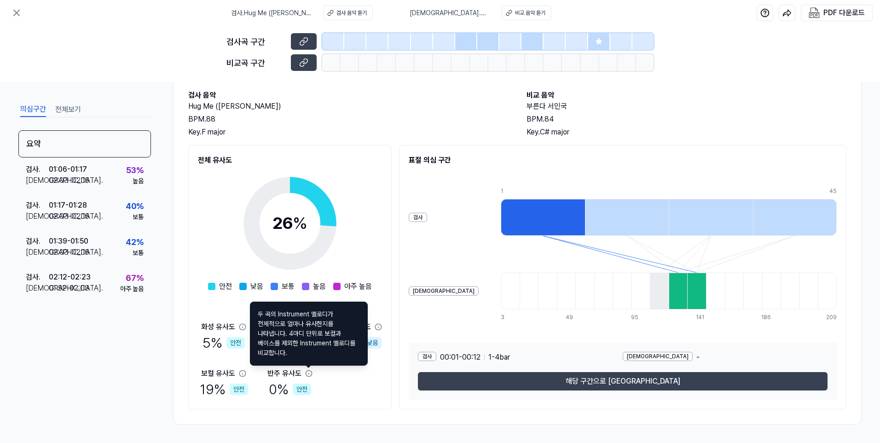
click at [311, 372] on icon at bounding box center [308, 373] width 7 height 7
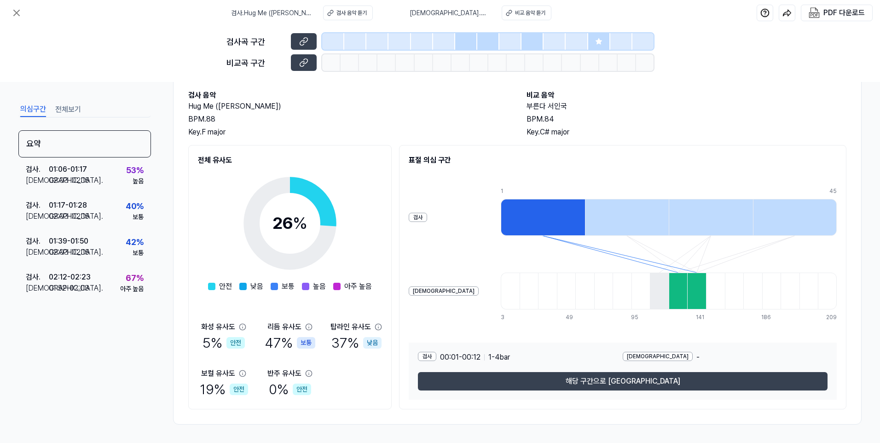
click at [311, 372] on icon at bounding box center [308, 373] width 7 height 7
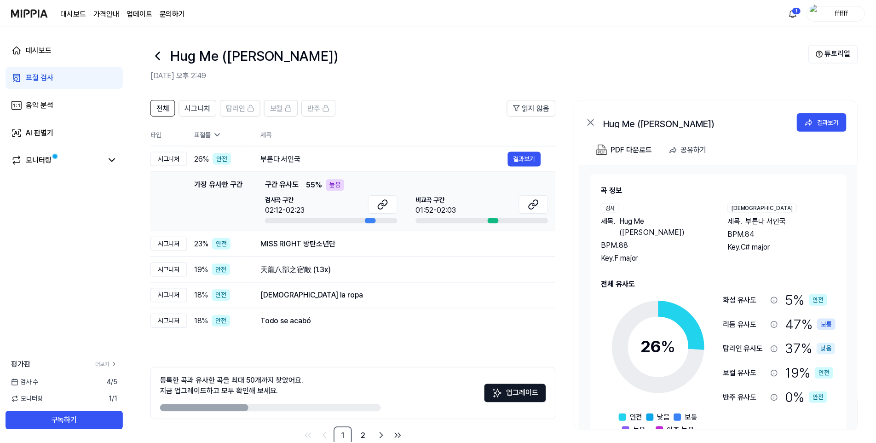
scroll to position [21, 0]
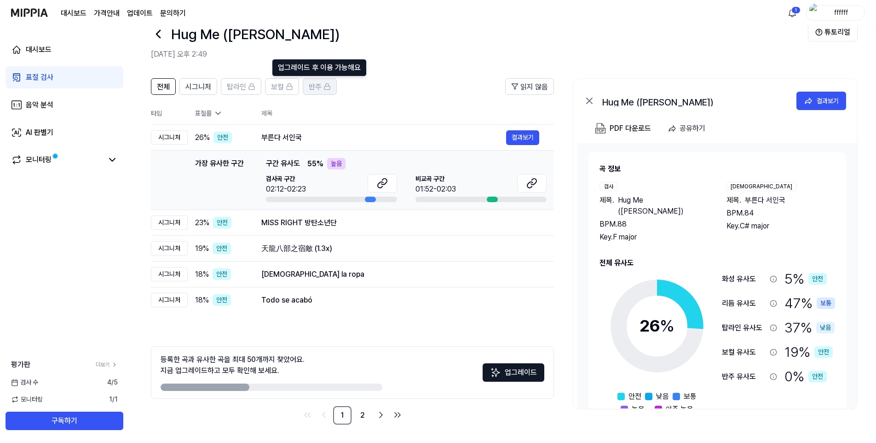
click at [313, 92] on span "반주" at bounding box center [315, 86] width 13 height 11
click at [199, 88] on span "시그니처" at bounding box center [198, 86] width 26 height 11
click at [168, 88] on span "전체" at bounding box center [163, 86] width 13 height 11
click at [195, 87] on span "시그니처" at bounding box center [198, 86] width 26 height 11
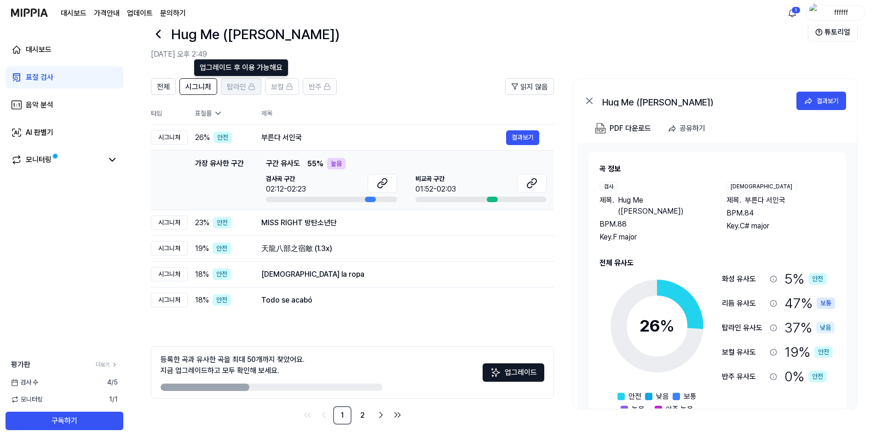
click at [232, 84] on span "탑라인" at bounding box center [236, 86] width 19 height 11
click at [770, 348] on icon at bounding box center [773, 351] width 7 height 7
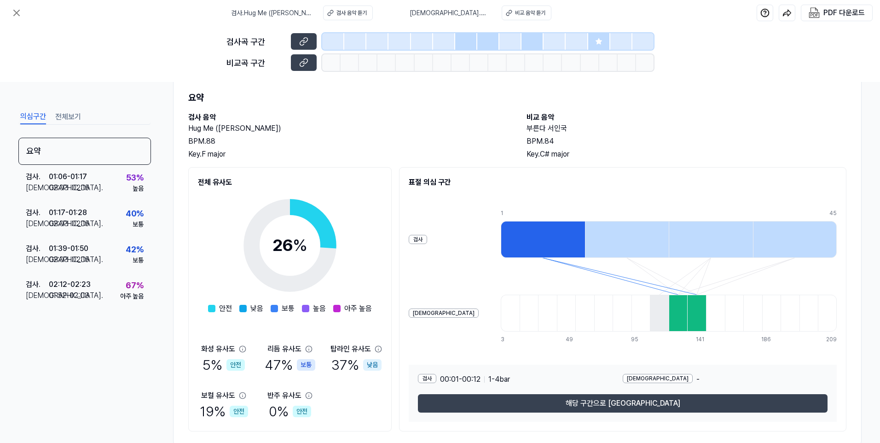
scroll to position [47, 0]
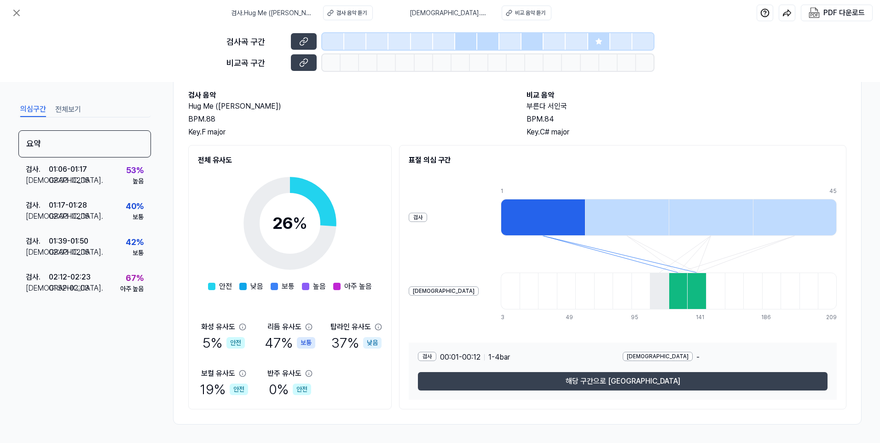
click at [309, 372] on icon at bounding box center [308, 373] width 7 height 7
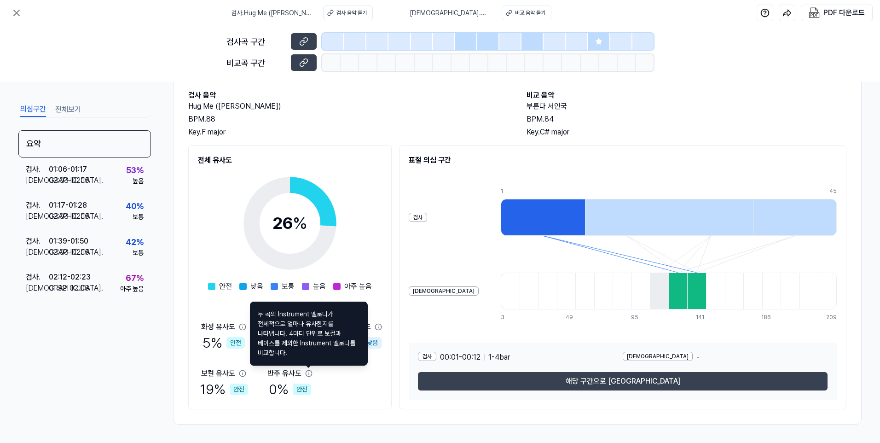
click at [309, 372] on icon at bounding box center [308, 373] width 7 height 7
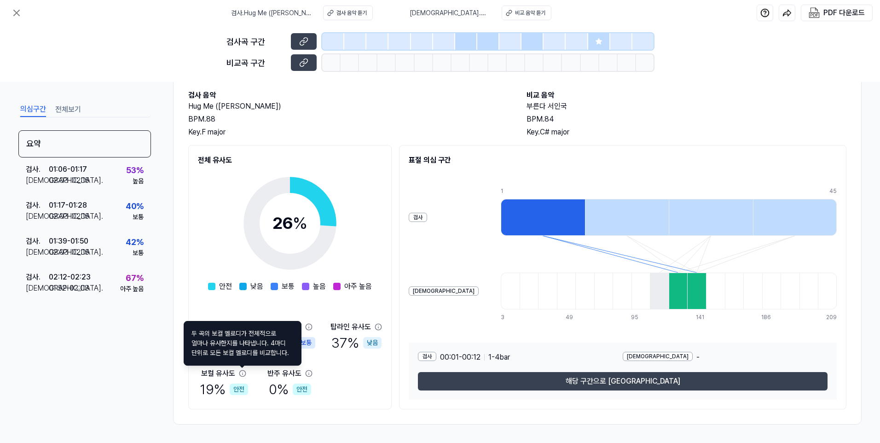
click at [242, 373] on icon at bounding box center [242, 373] width 7 height 7
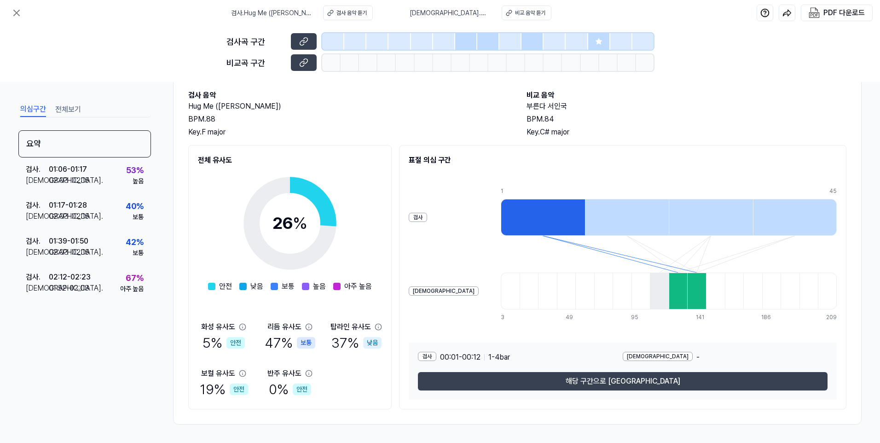
click at [378, 328] on icon at bounding box center [378, 327] width 6 height 6
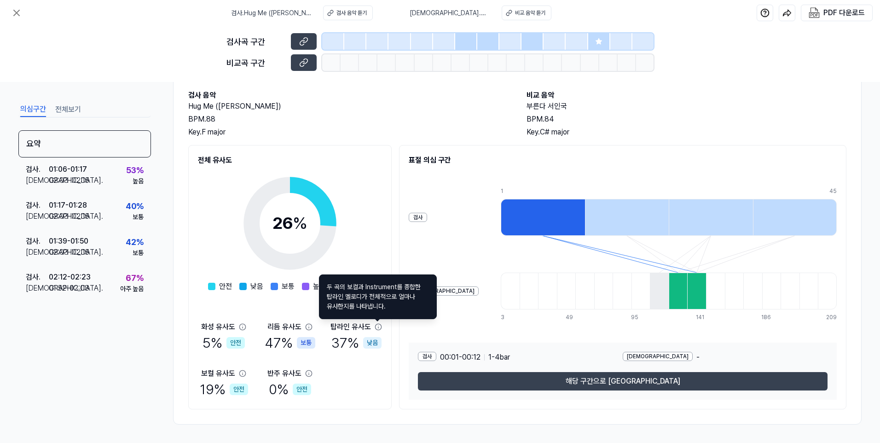
click at [378, 328] on icon at bounding box center [378, 327] width 6 height 6
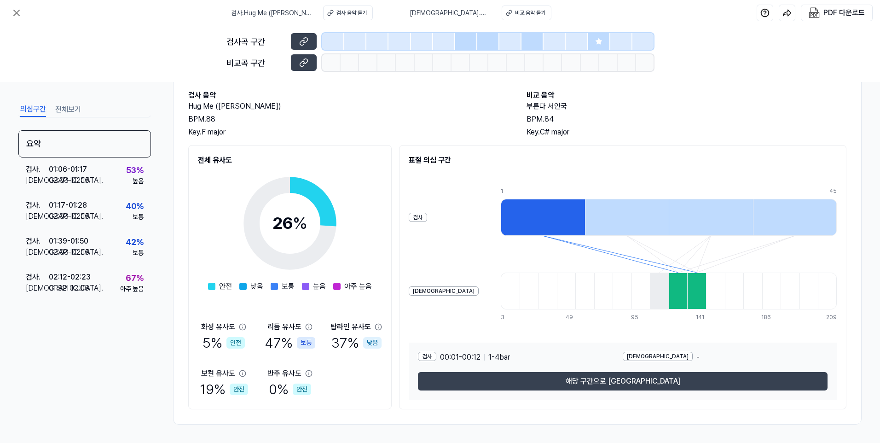
click at [309, 329] on icon at bounding box center [308, 326] width 7 height 7
